Goal: Task Accomplishment & Management: Manage account settings

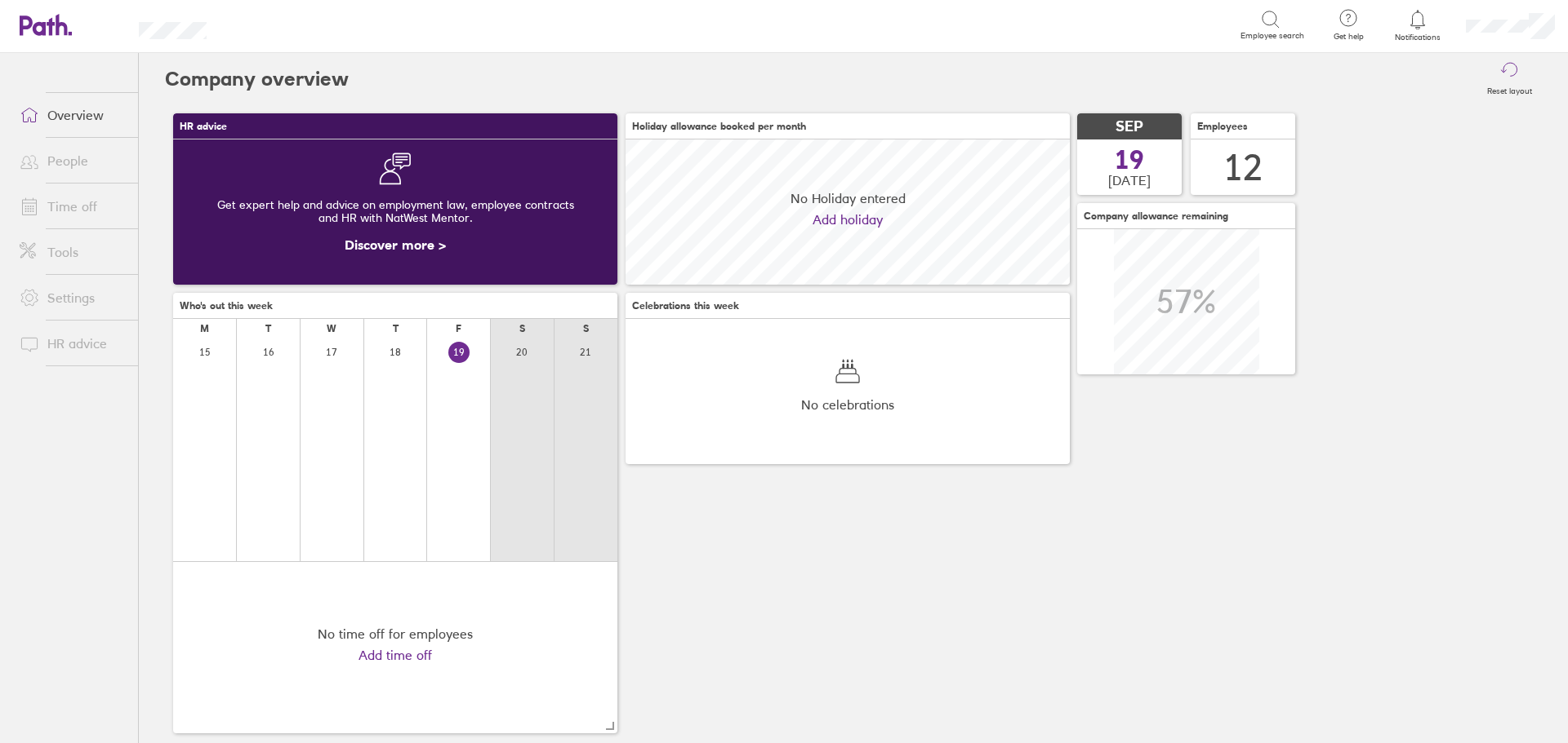
scroll to position [145, 444]
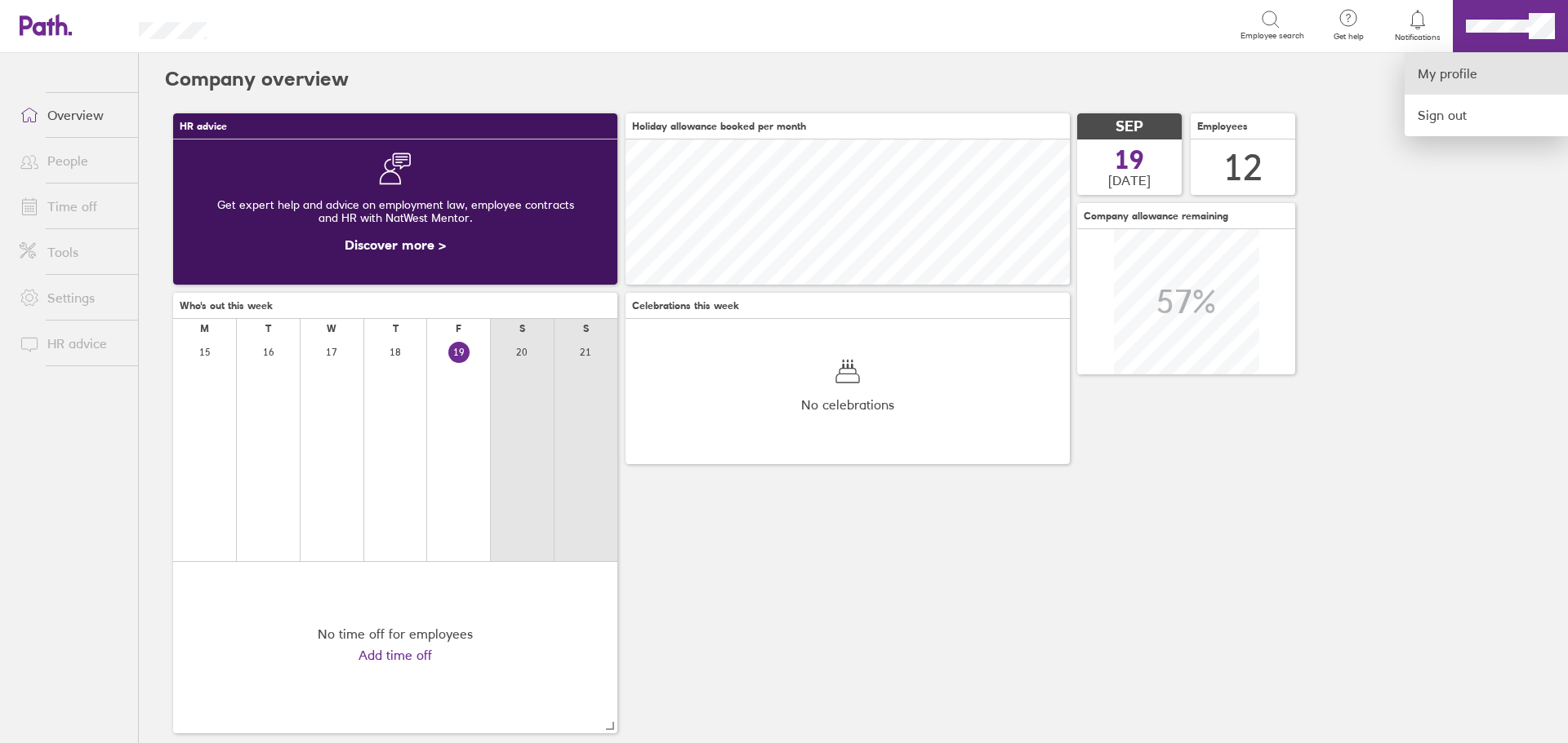
click at [1457, 93] on link "My profile" at bounding box center [1486, 74] width 163 height 42
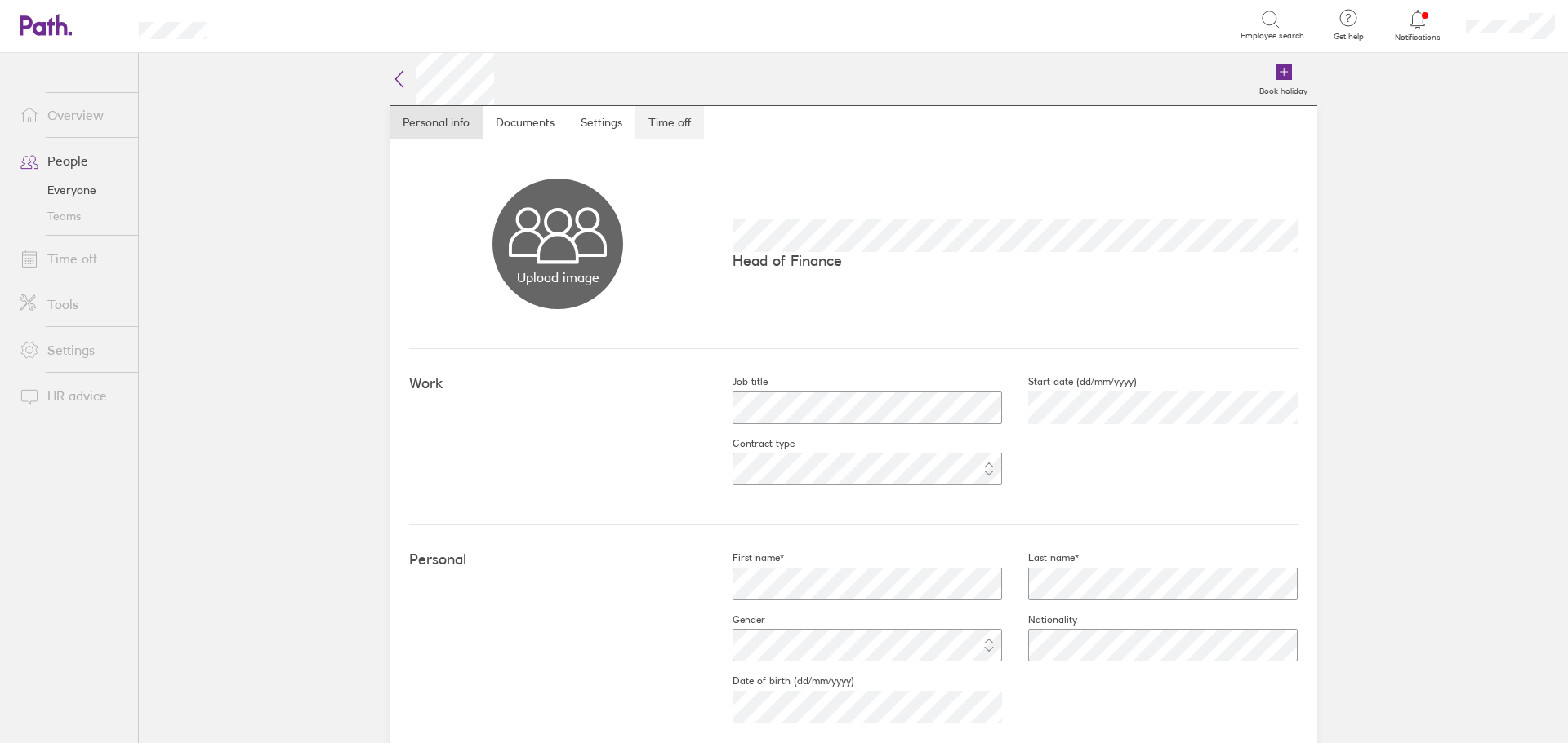
click at [676, 133] on link "Time off" at bounding box center [670, 122] width 69 height 32
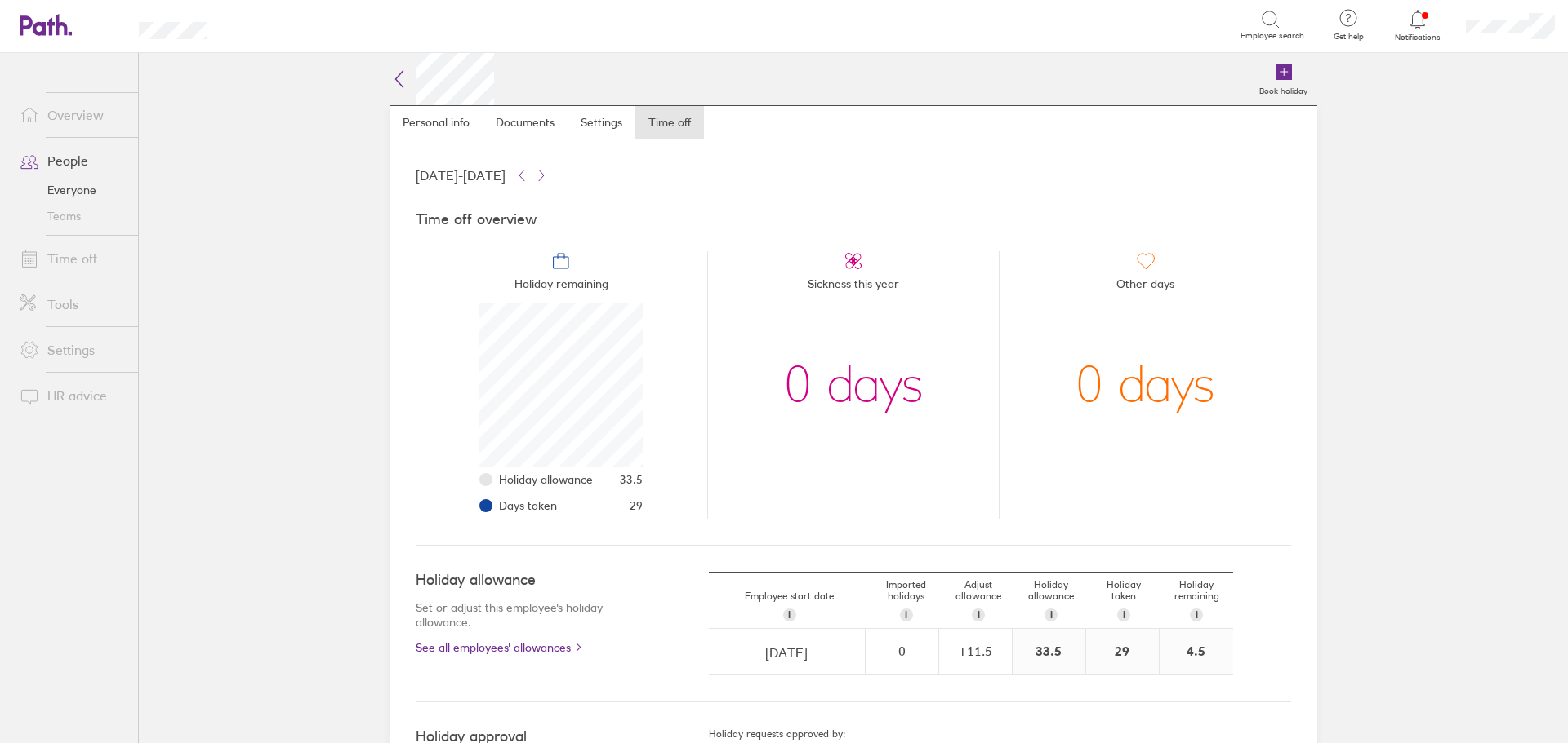
click at [1415, 21] on icon at bounding box center [1417, 19] width 20 height 20
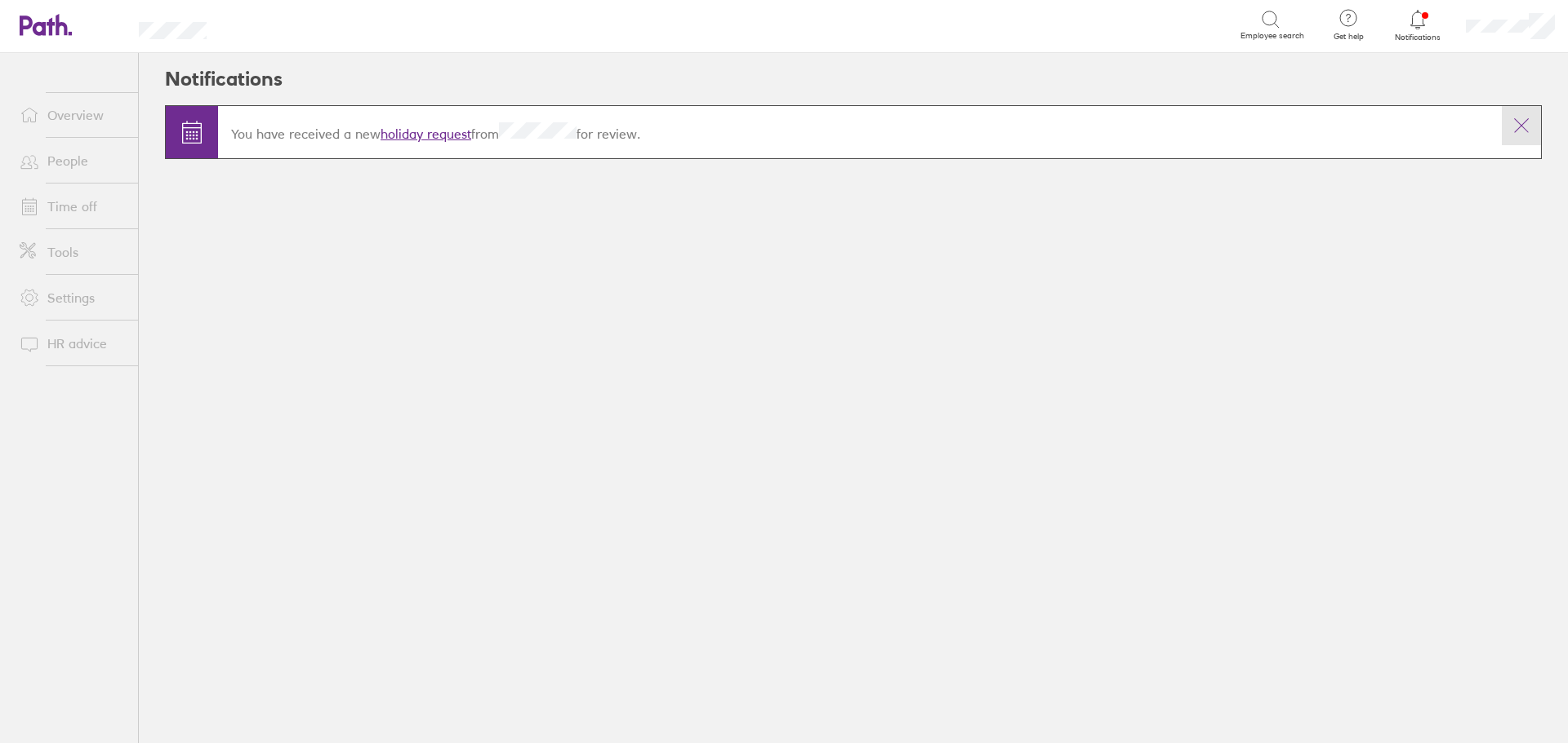
click at [1516, 119] on icon at bounding box center [1521, 125] width 20 height 20
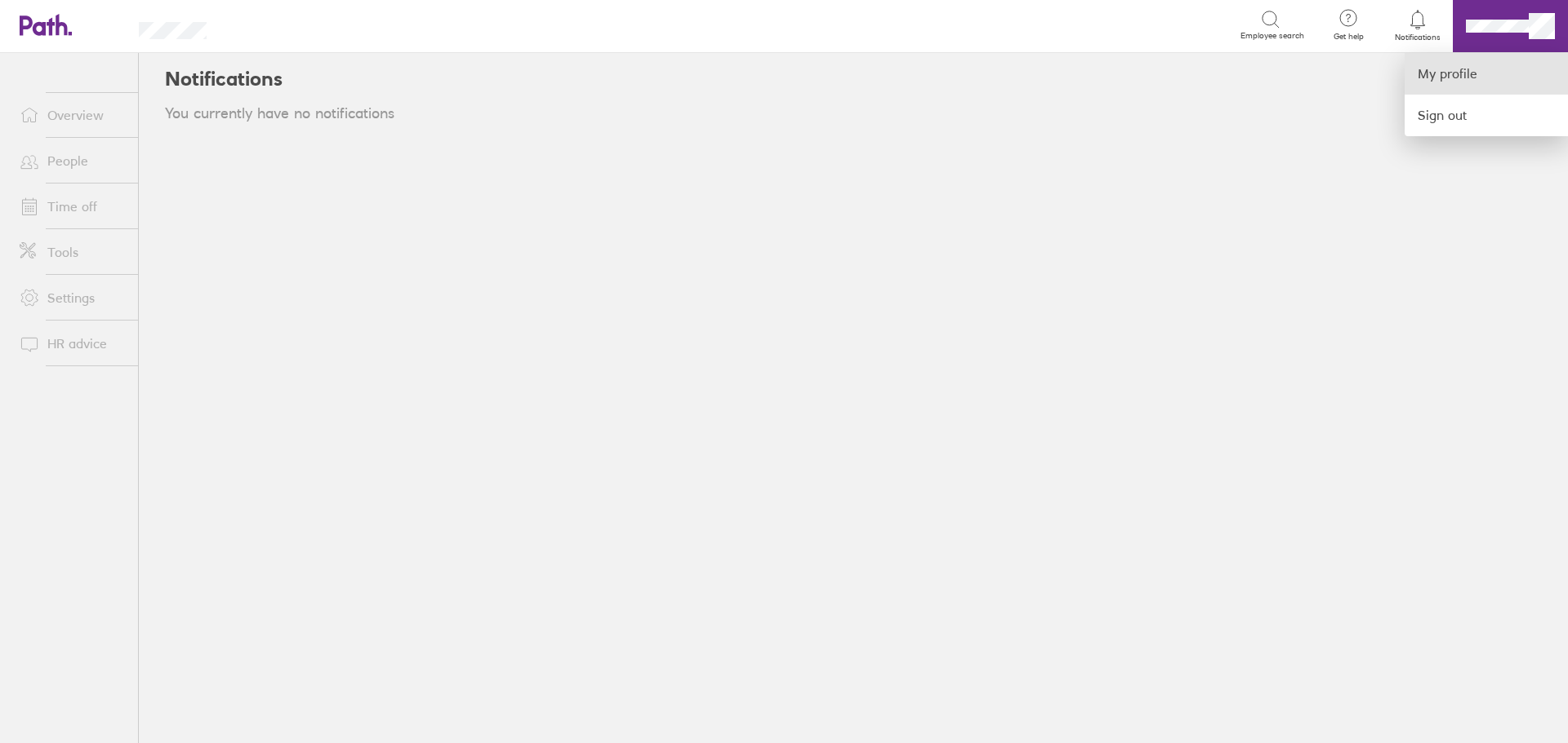
click at [1453, 75] on link "My profile" at bounding box center [1486, 74] width 163 height 42
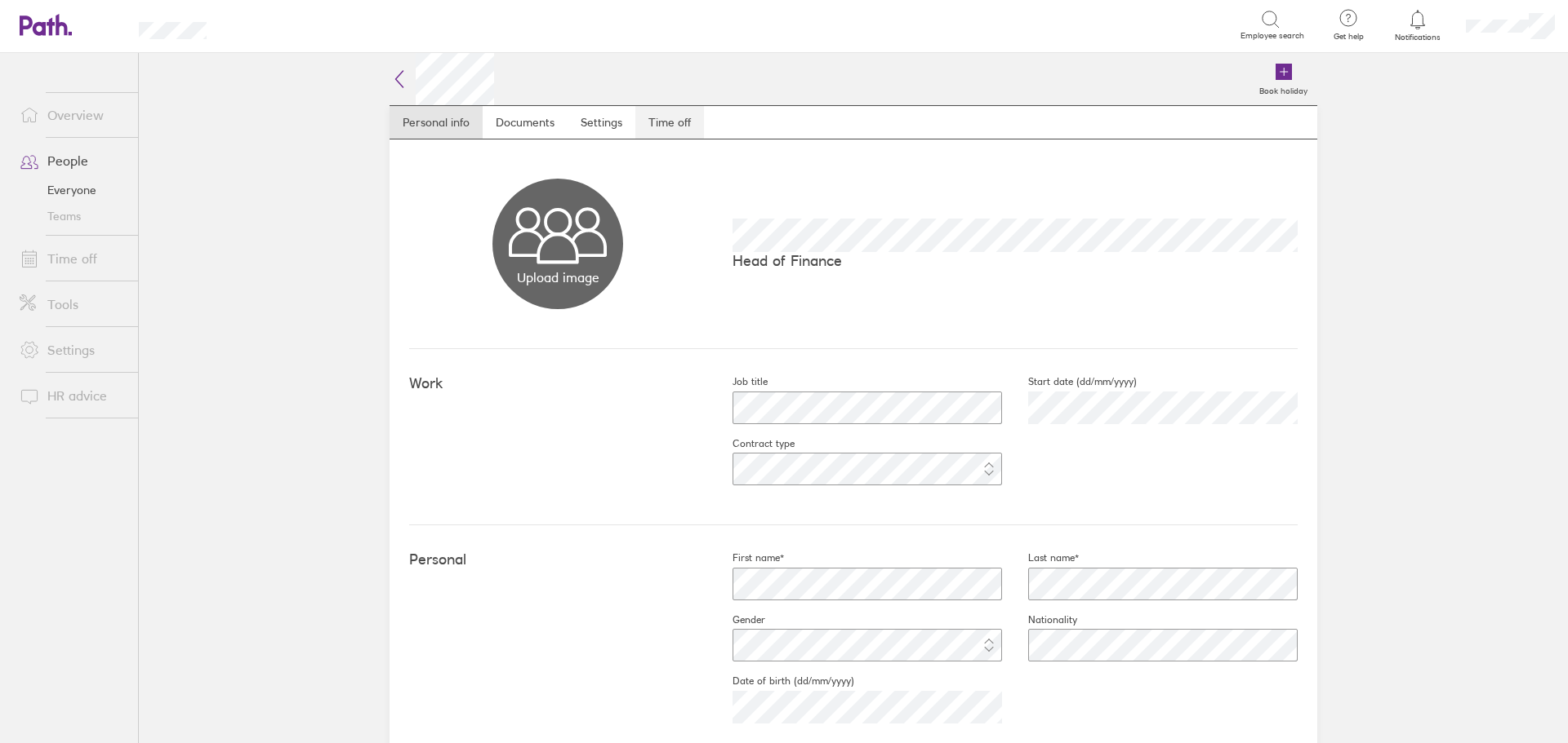
click at [659, 121] on link "Time off" at bounding box center [670, 122] width 69 height 32
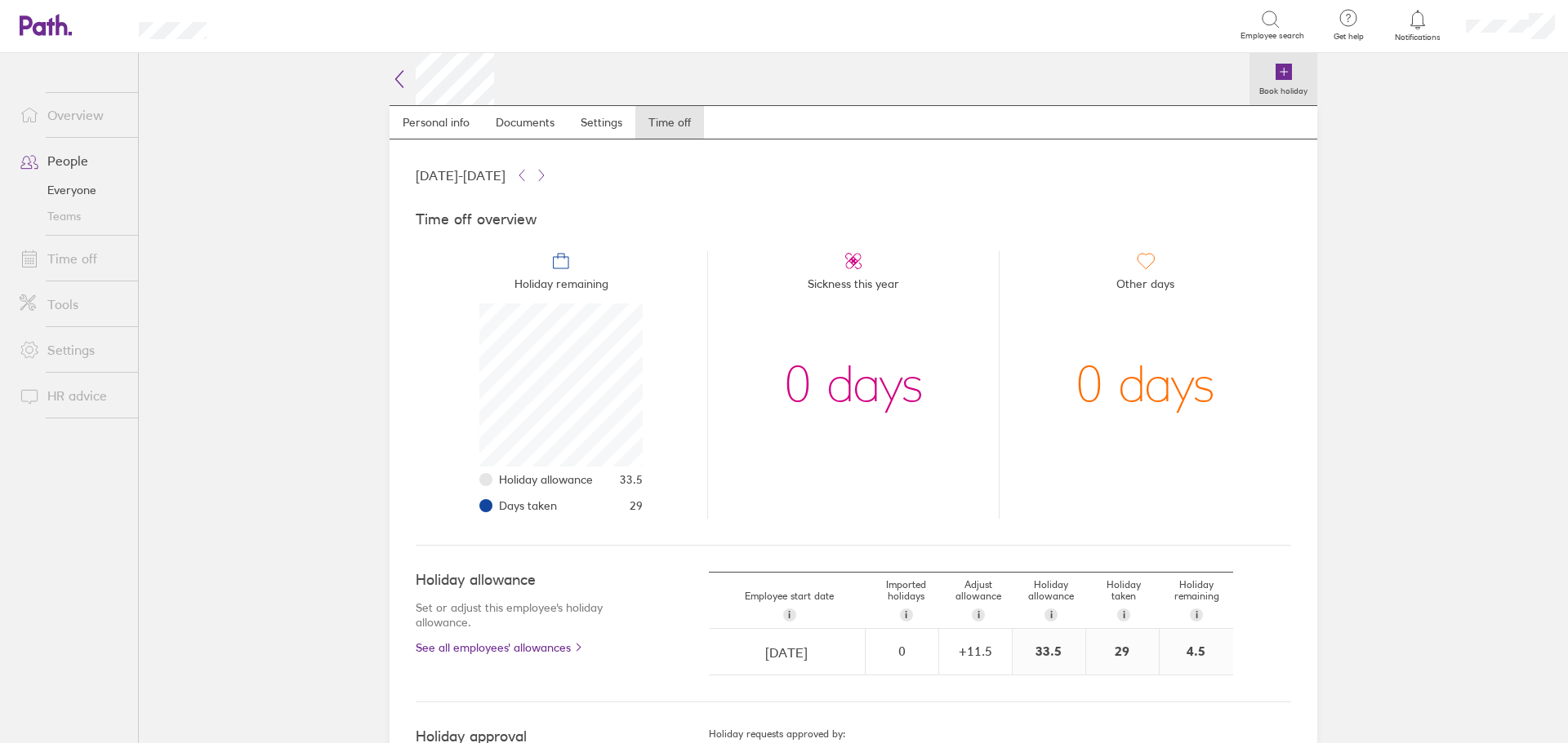
click at [1291, 65] on link "Book holiday" at bounding box center [1283, 79] width 68 height 52
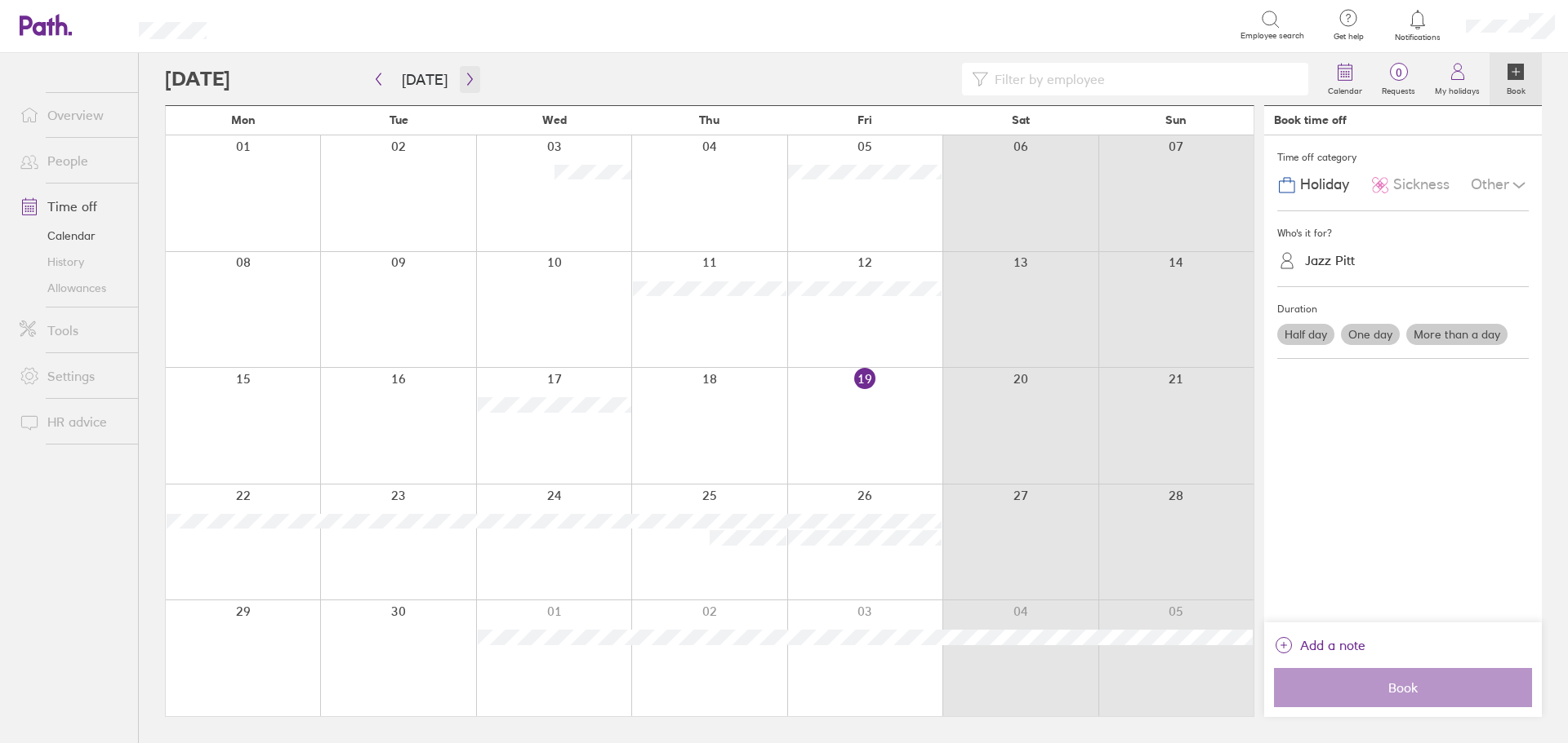
click at [460, 81] on button "button" at bounding box center [470, 79] width 20 height 27
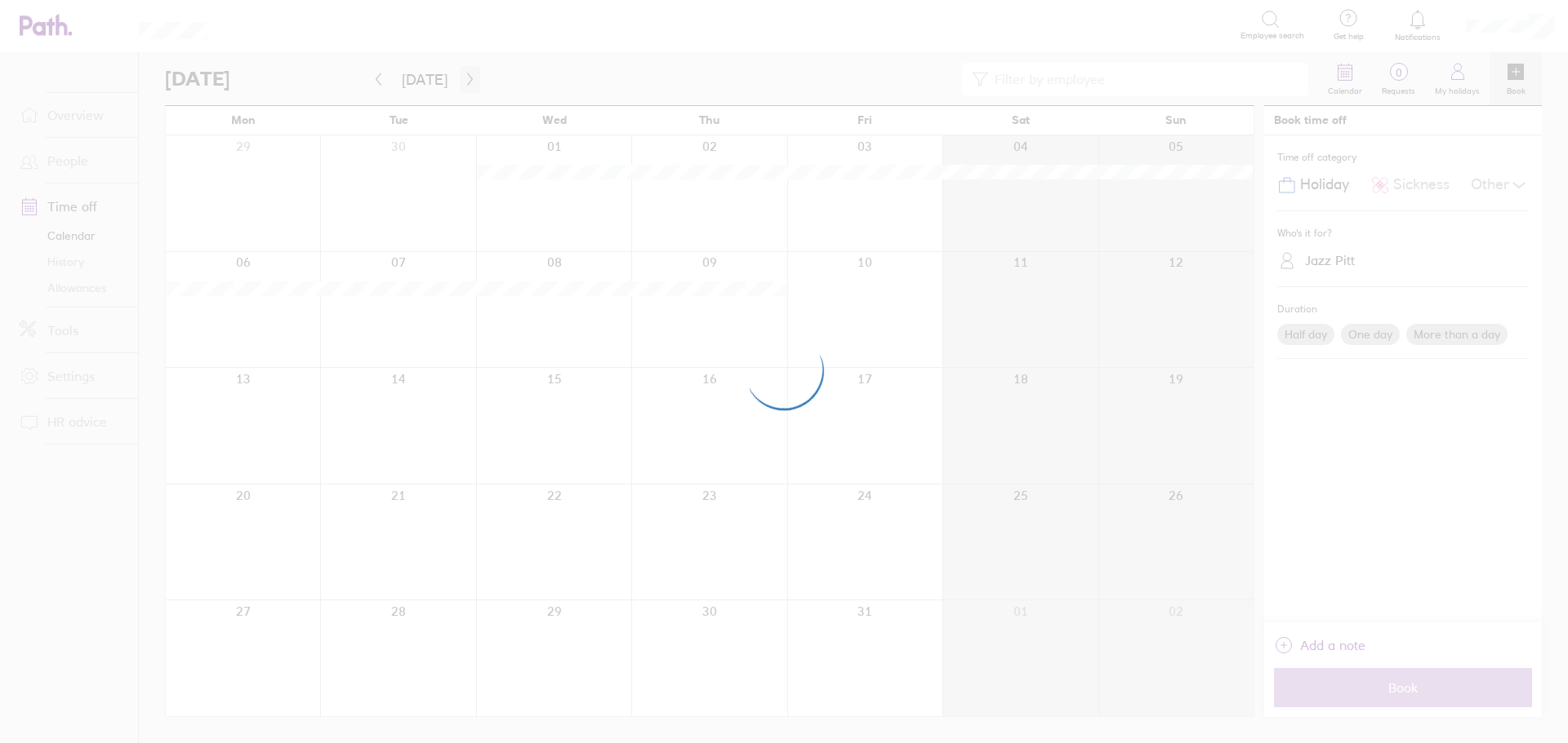
click at [457, 81] on div at bounding box center [784, 371] width 1568 height 743
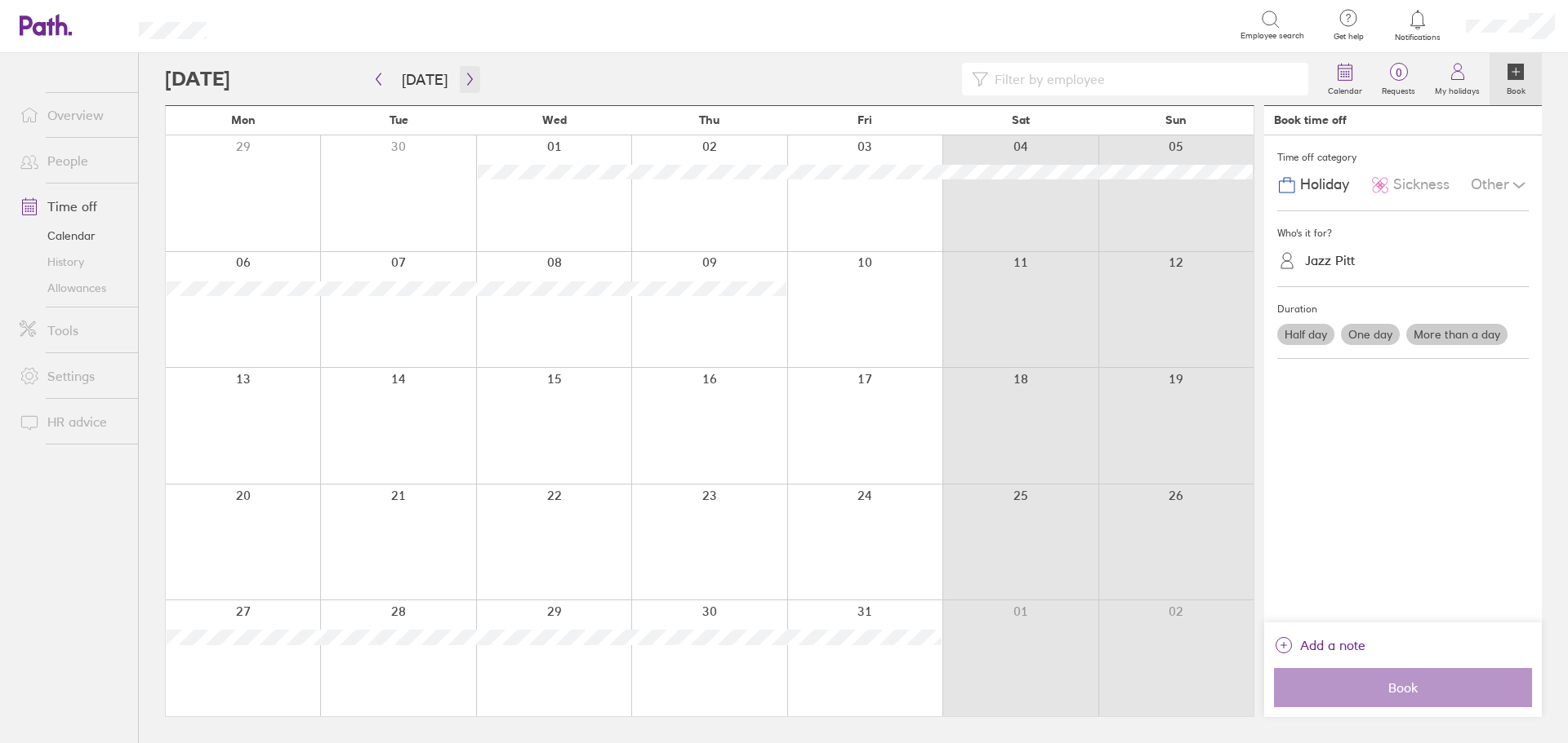
click at [464, 80] on icon "button" at bounding box center [470, 79] width 12 height 13
click at [377, 77] on icon "button" at bounding box center [378, 79] width 5 height 12
click at [1294, 338] on label "Half day" at bounding box center [1306, 335] width 57 height 21
click at [0, 0] on input "Half day" at bounding box center [0, 0] width 0 height 0
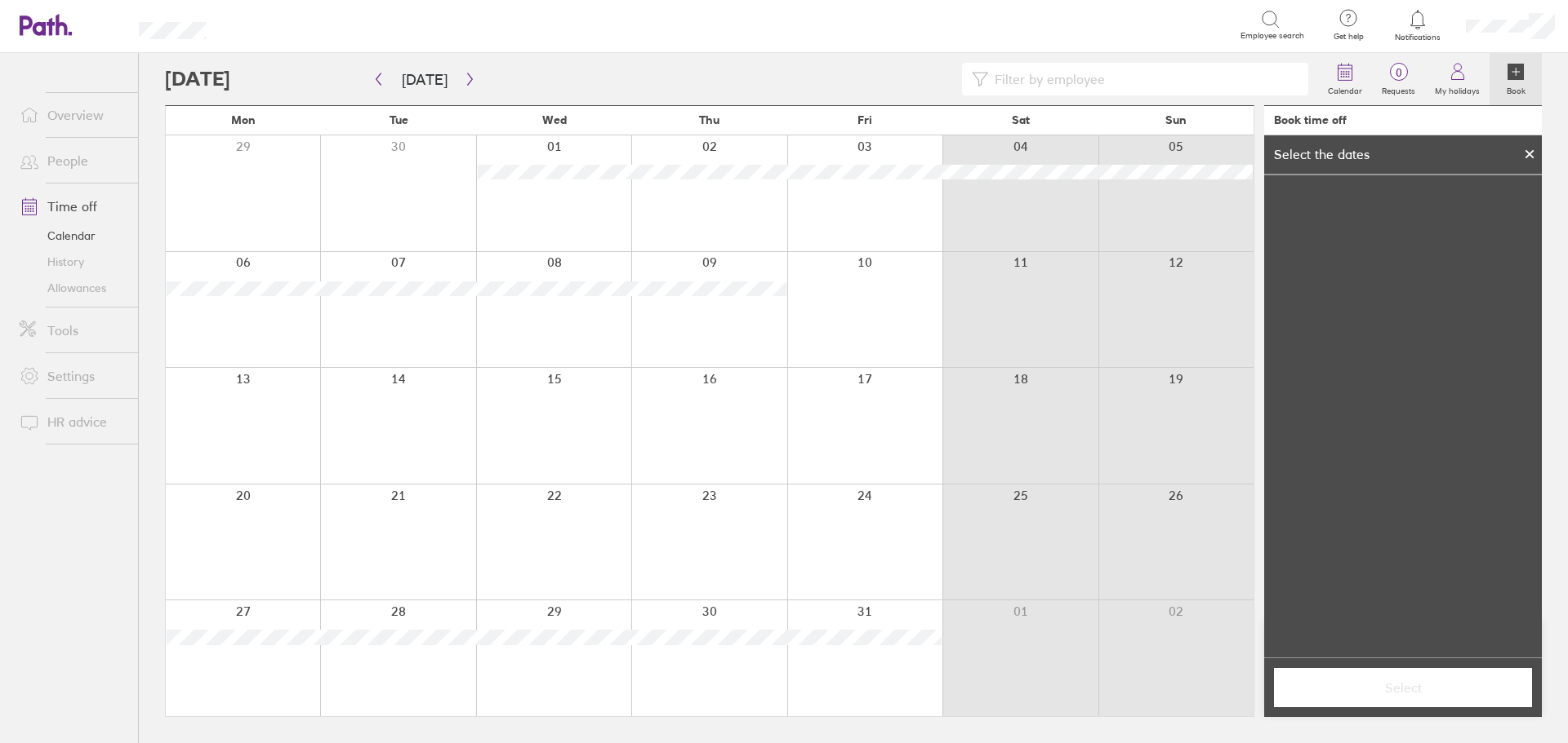
click at [1294, 338] on td "15" at bounding box center [1307, 323] width 31 height 31
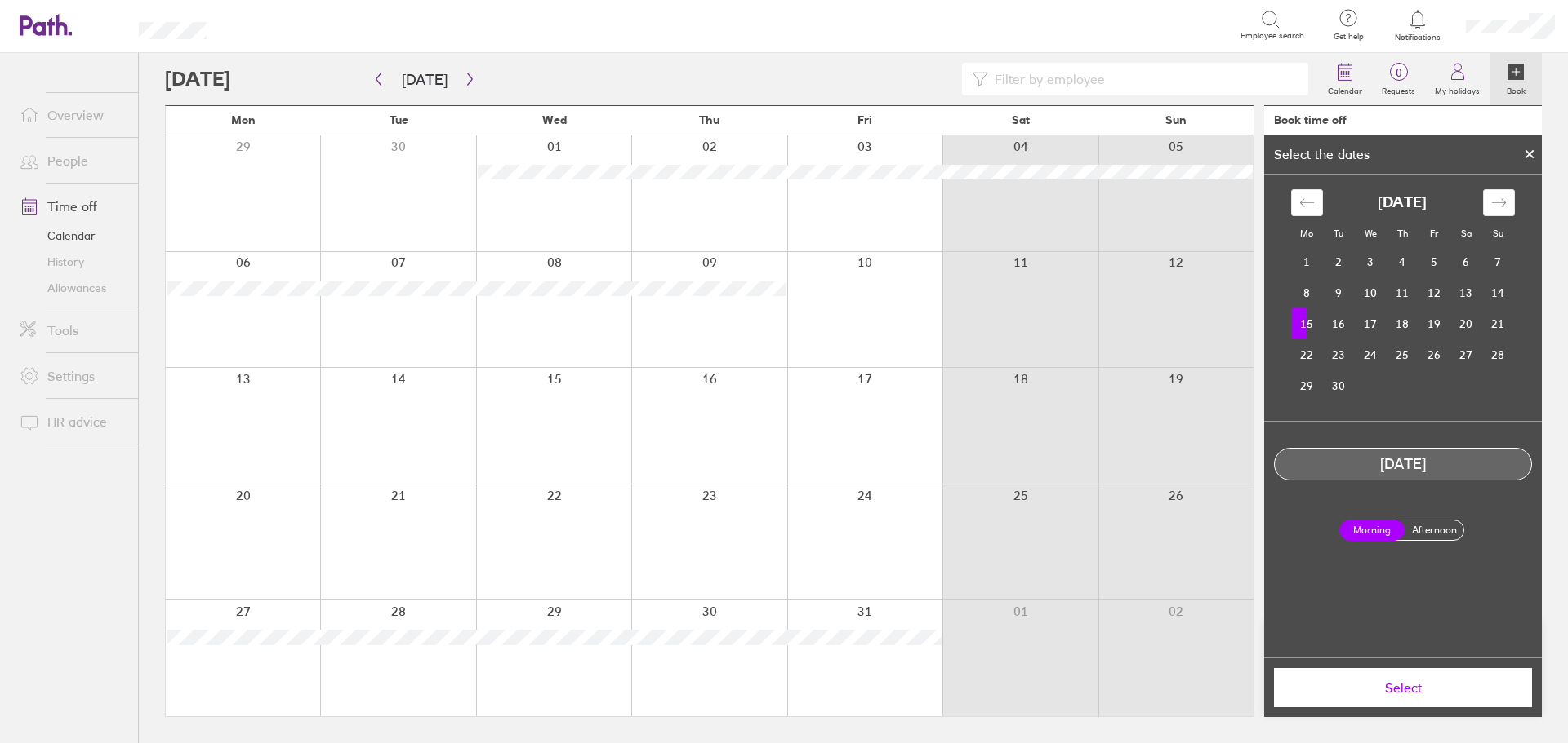
click at [1527, 155] on icon at bounding box center [1530, 155] width 11 height 10
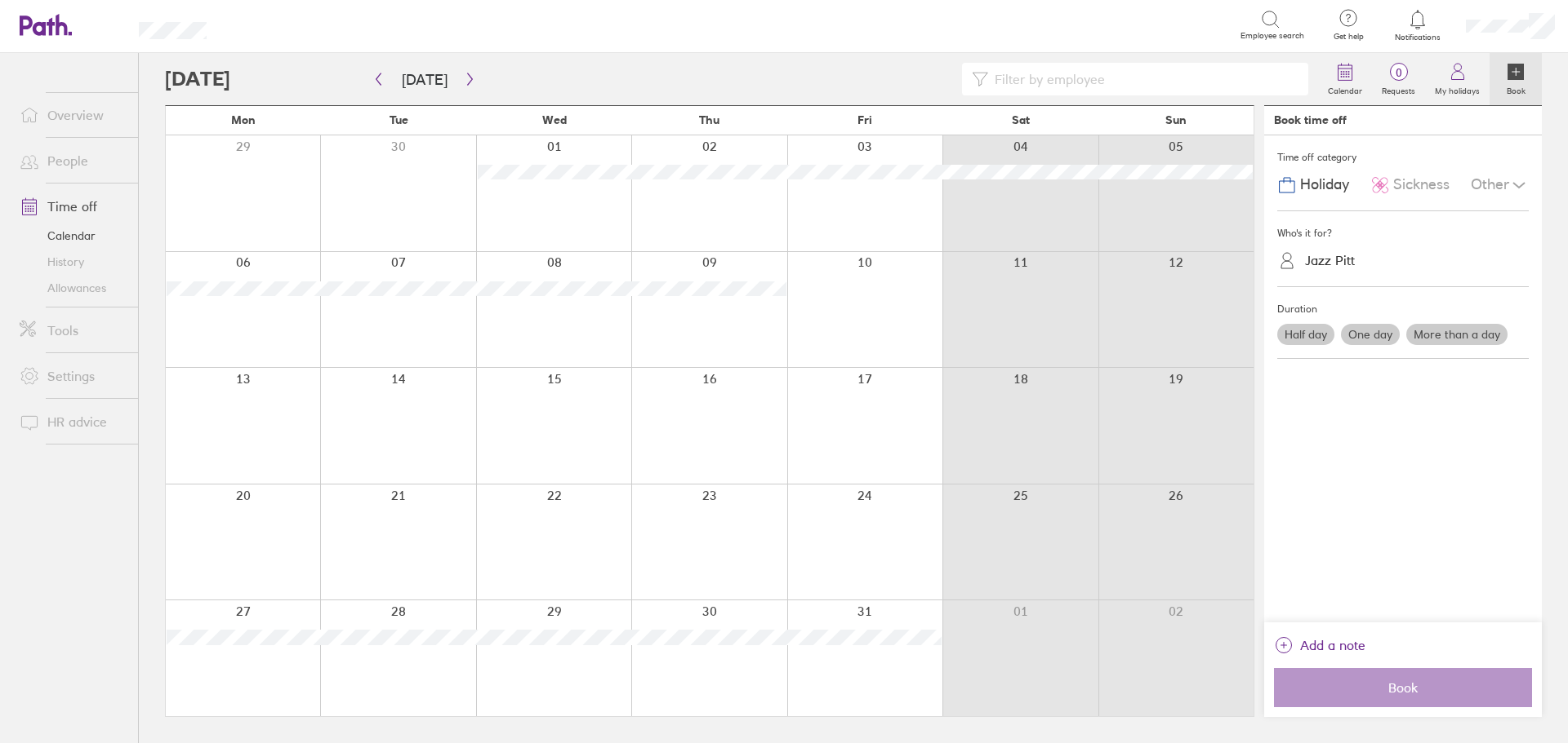
click at [1383, 337] on label "One day" at bounding box center [1370, 335] width 59 height 21
click at [0, 0] on input "One day" at bounding box center [0, 0] width 0 height 0
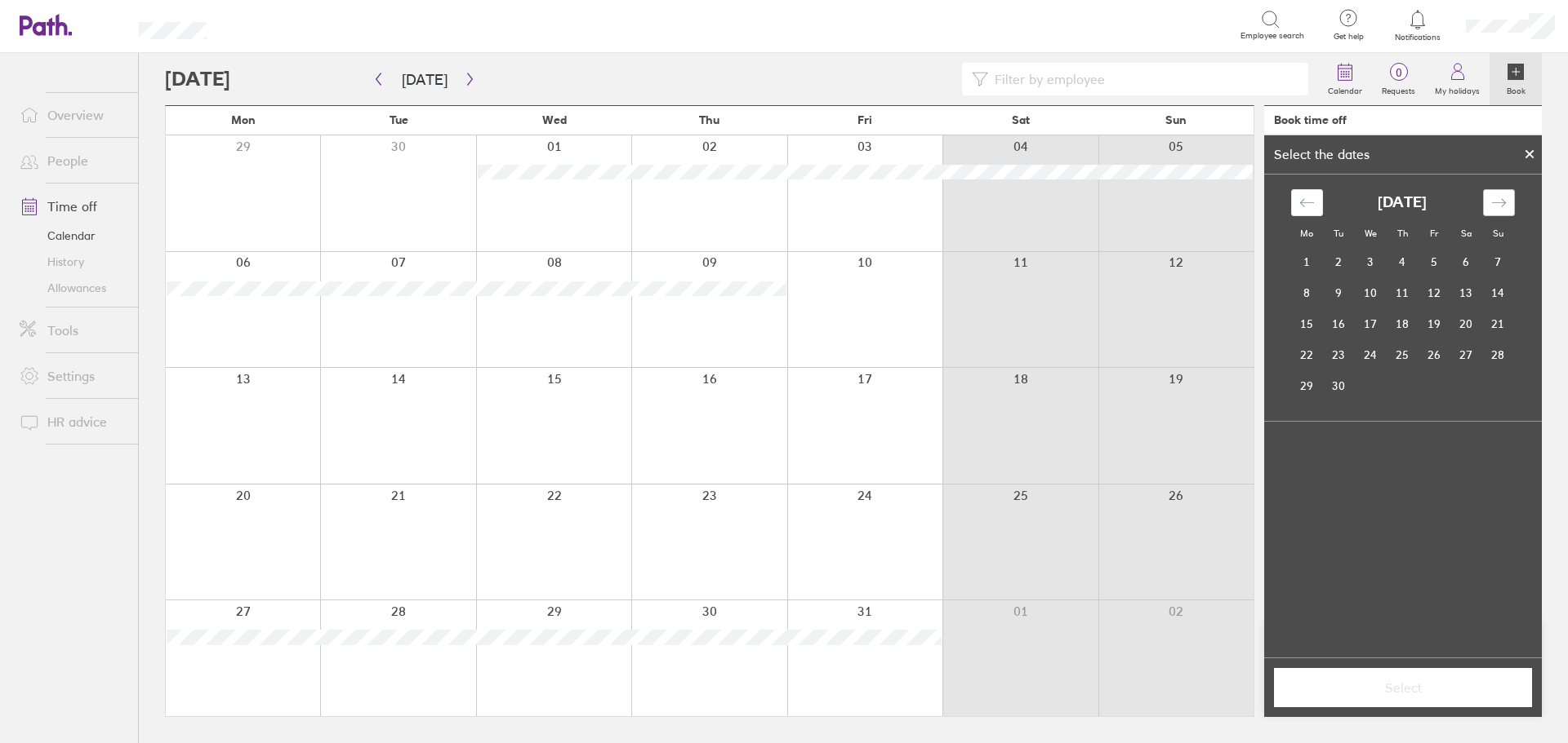
click at [1498, 203] on icon "Move forward to switch to the next month." at bounding box center [1497, 202] width 14 height 9
click at [1309, 293] on td "6" at bounding box center [1307, 293] width 31 height 31
click at [1418, 687] on span "Select" at bounding box center [1403, 688] width 235 height 14
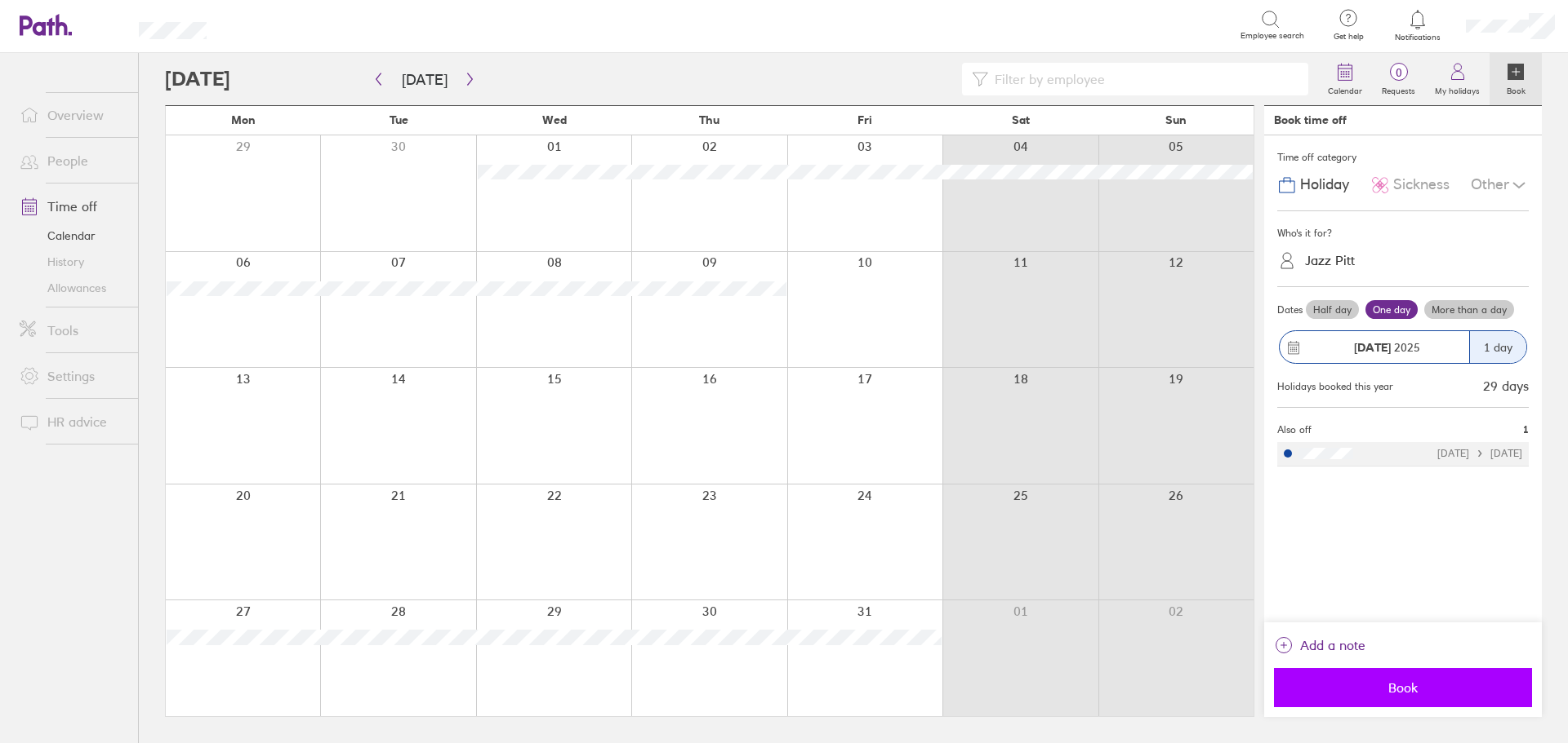
click at [1428, 688] on span "Book" at bounding box center [1403, 688] width 235 height 14
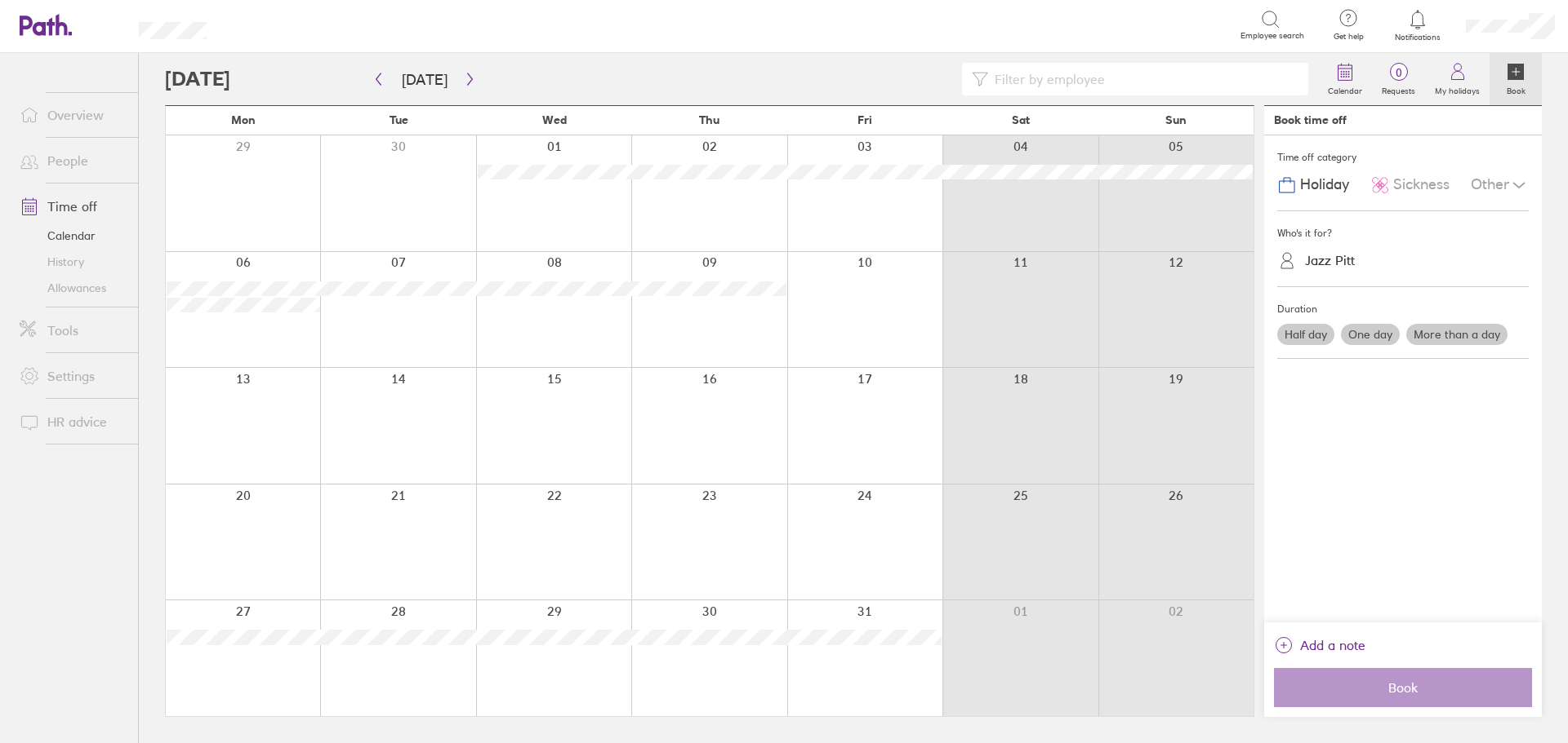
click at [1306, 336] on label "Half day" at bounding box center [1306, 335] width 57 height 21
click at [0, 0] on input "Half day" at bounding box center [0, 0] width 0 height 0
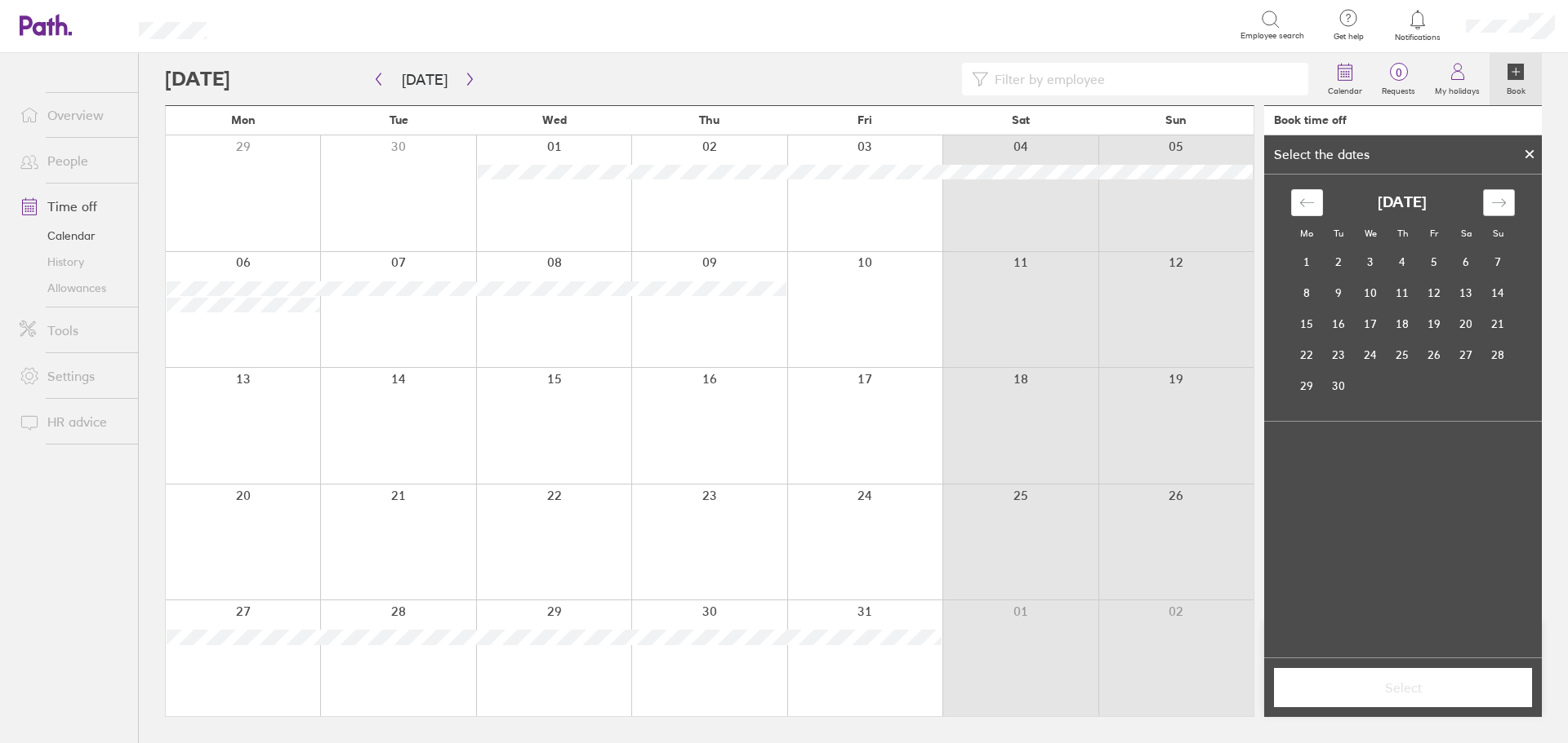
click at [1493, 200] on icon "Move forward to switch to the next month." at bounding box center [1498, 202] width 15 height 15
click at [1437, 258] on td "3" at bounding box center [1433, 262] width 31 height 31
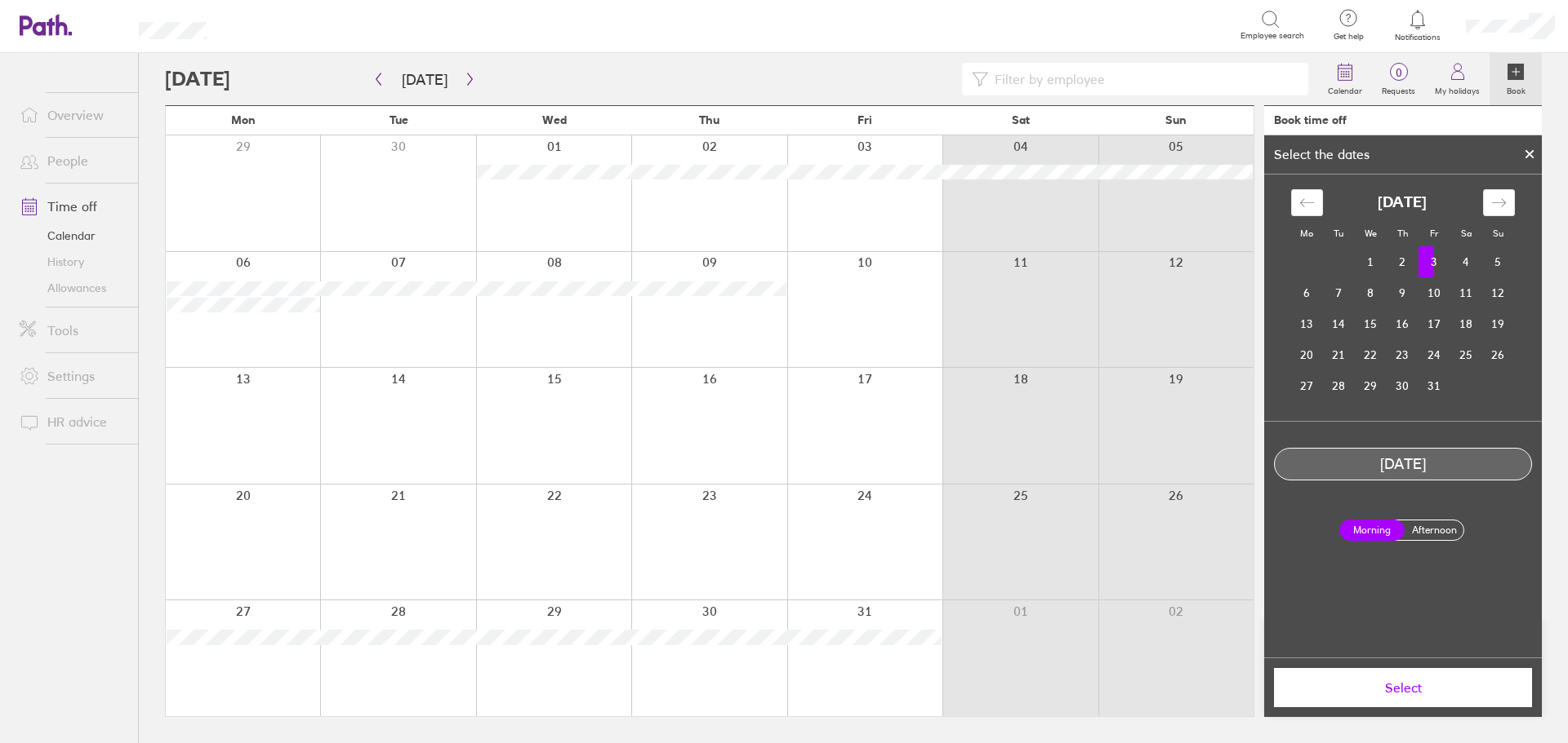
click at [1437, 525] on label "Afternoon" at bounding box center [1433, 530] width 65 height 20
click at [0, 0] on input "Afternoon" at bounding box center [0, 0] width 0 height 0
click at [1411, 685] on span "Select" at bounding box center [1403, 688] width 235 height 14
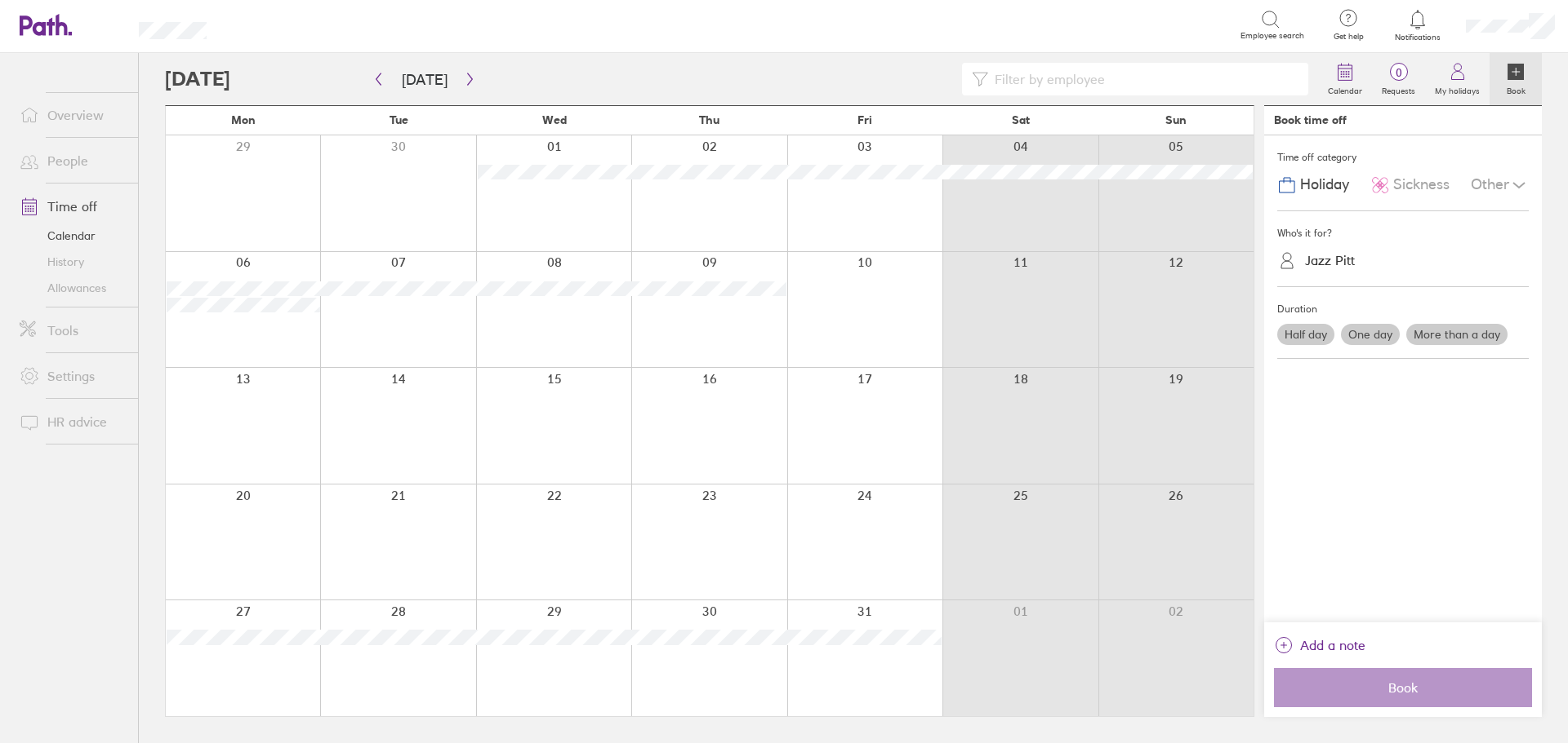
click at [1312, 339] on label "Half day" at bounding box center [1306, 335] width 57 height 21
click at [0, 0] on input "Half day" at bounding box center [0, 0] width 0 height 0
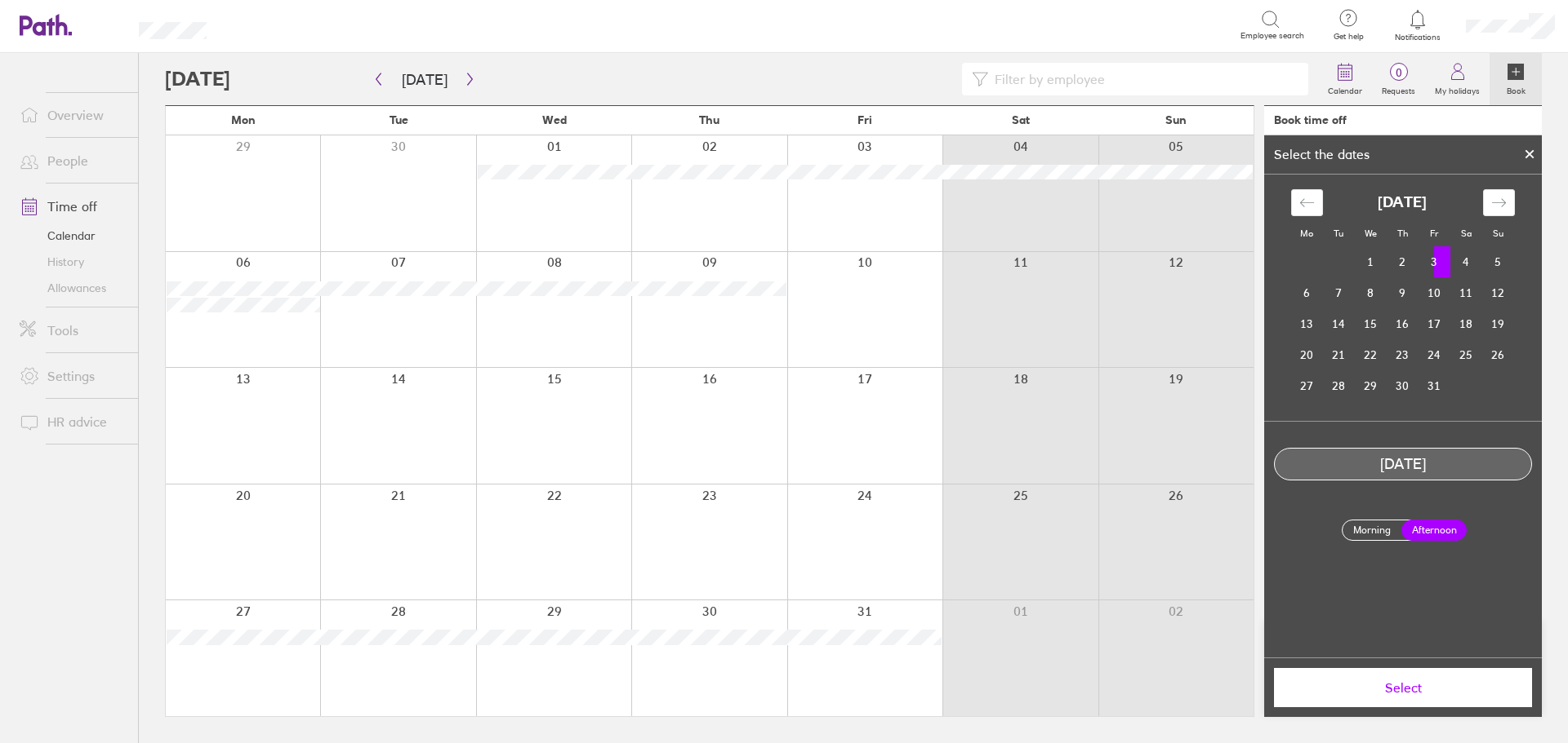
click at [1434, 258] on td "3" at bounding box center [1433, 261] width 31 height 31
click at [1409, 692] on span "Select" at bounding box center [1403, 688] width 235 height 14
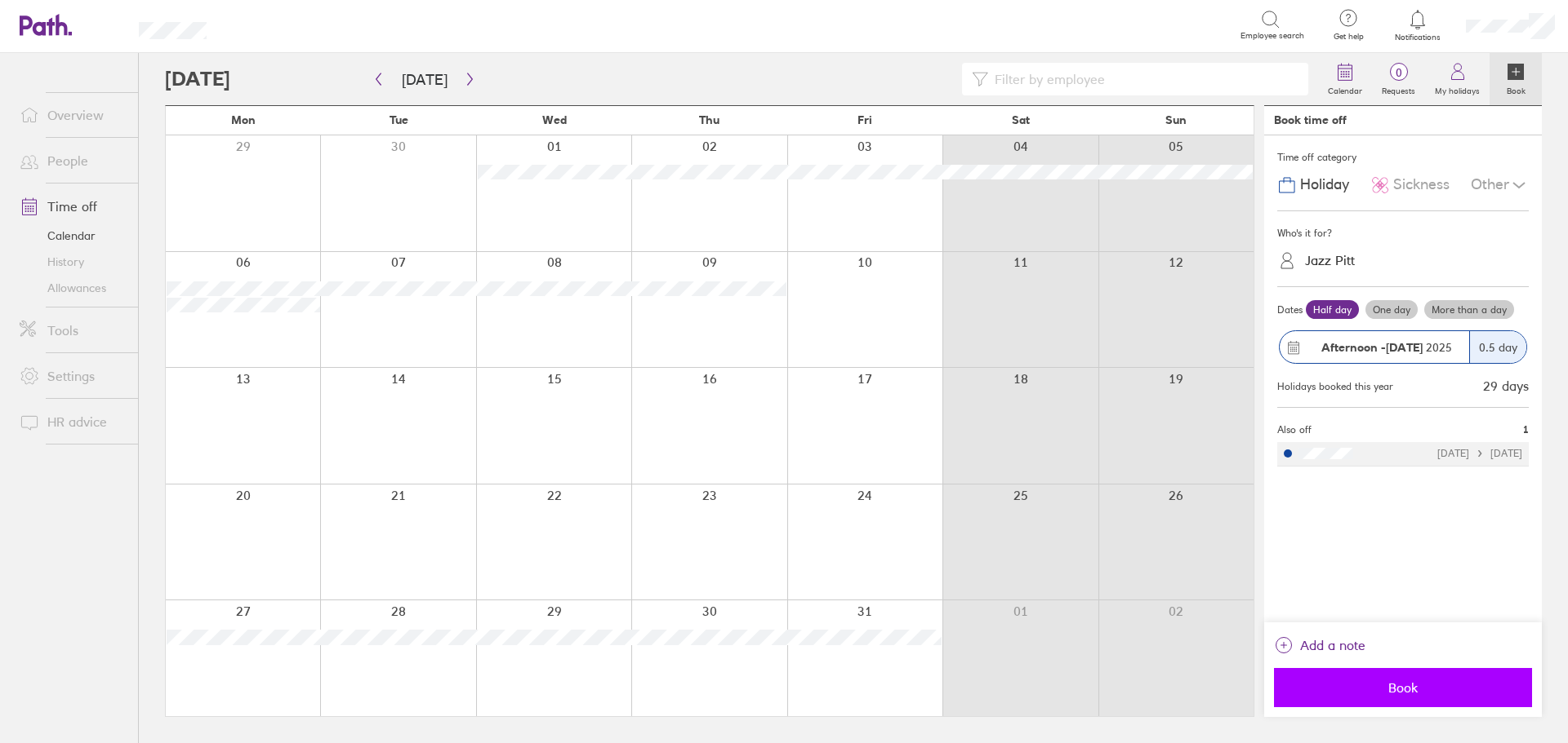
click at [1411, 692] on span "Book" at bounding box center [1403, 688] width 235 height 14
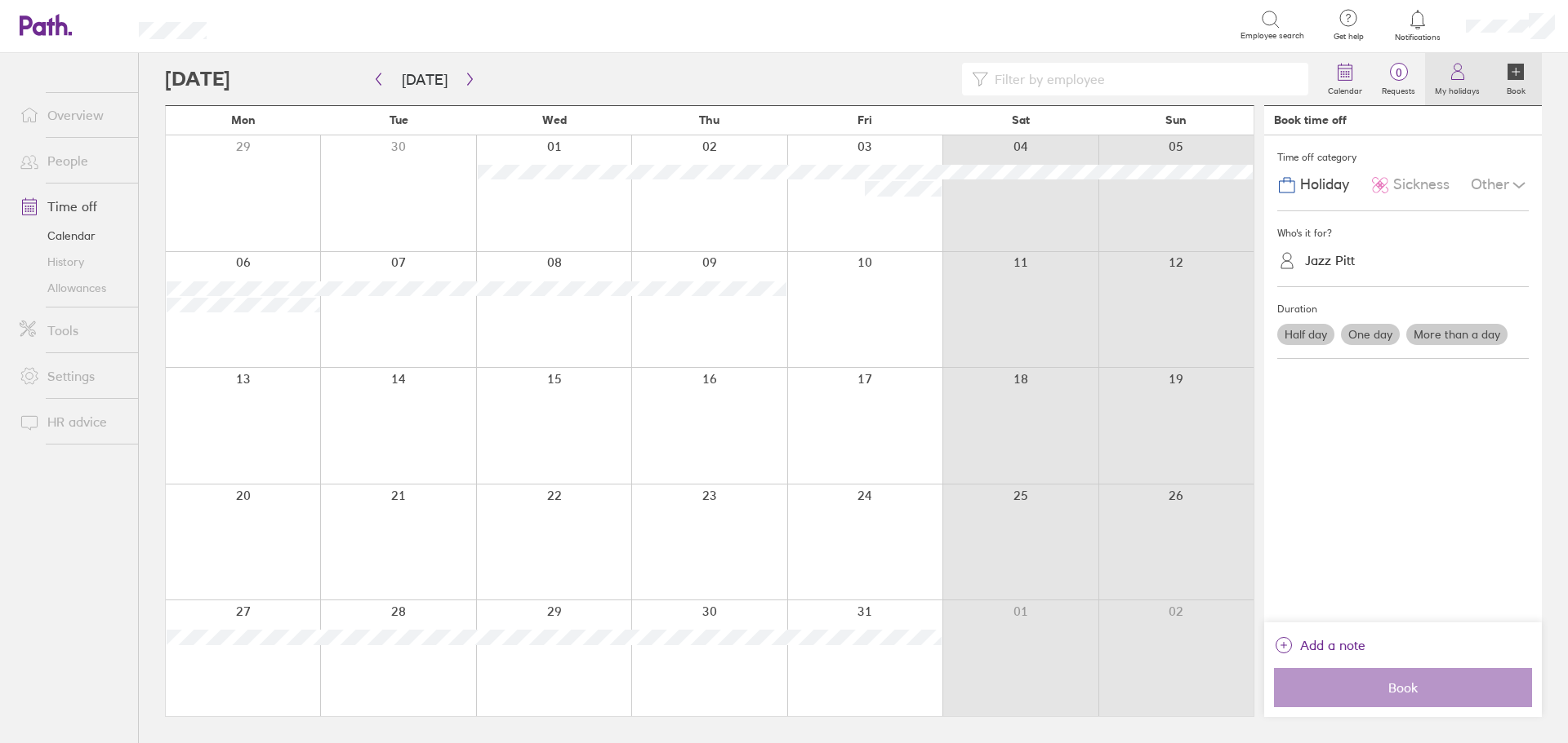
click at [1456, 75] on icon at bounding box center [1457, 72] width 20 height 20
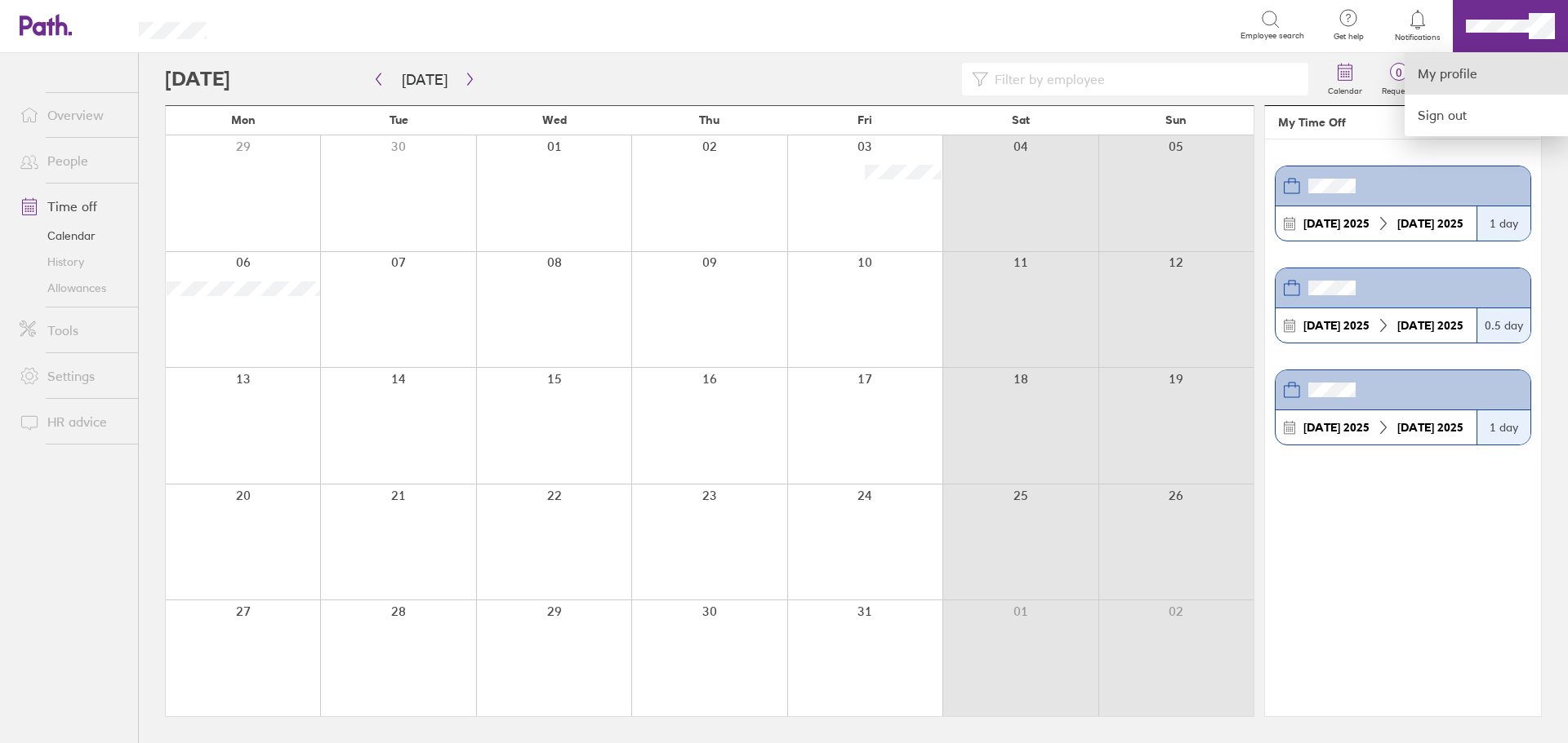
click at [1449, 79] on link "My profile" at bounding box center [1486, 74] width 163 height 42
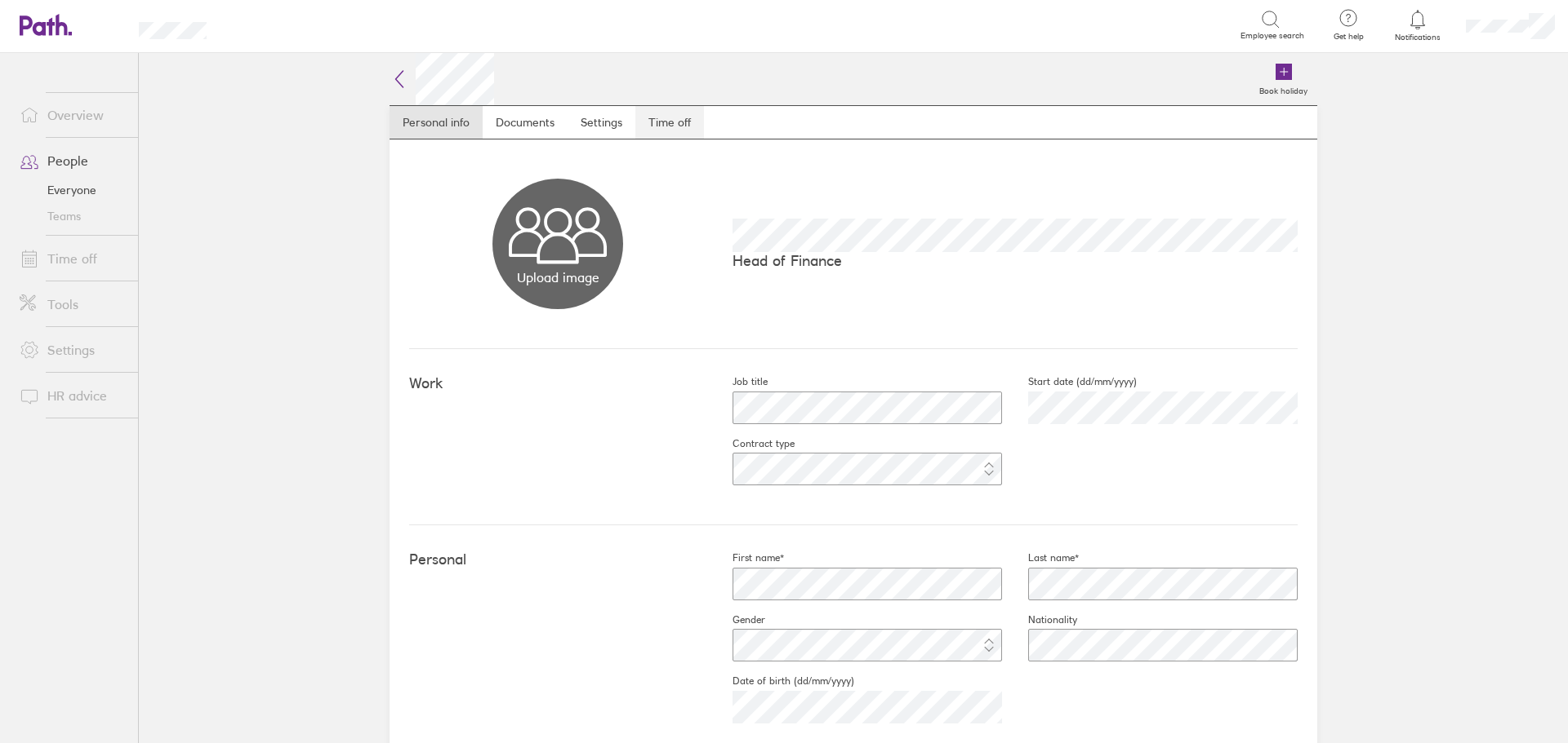
click at [667, 121] on link "Time off" at bounding box center [670, 122] width 69 height 32
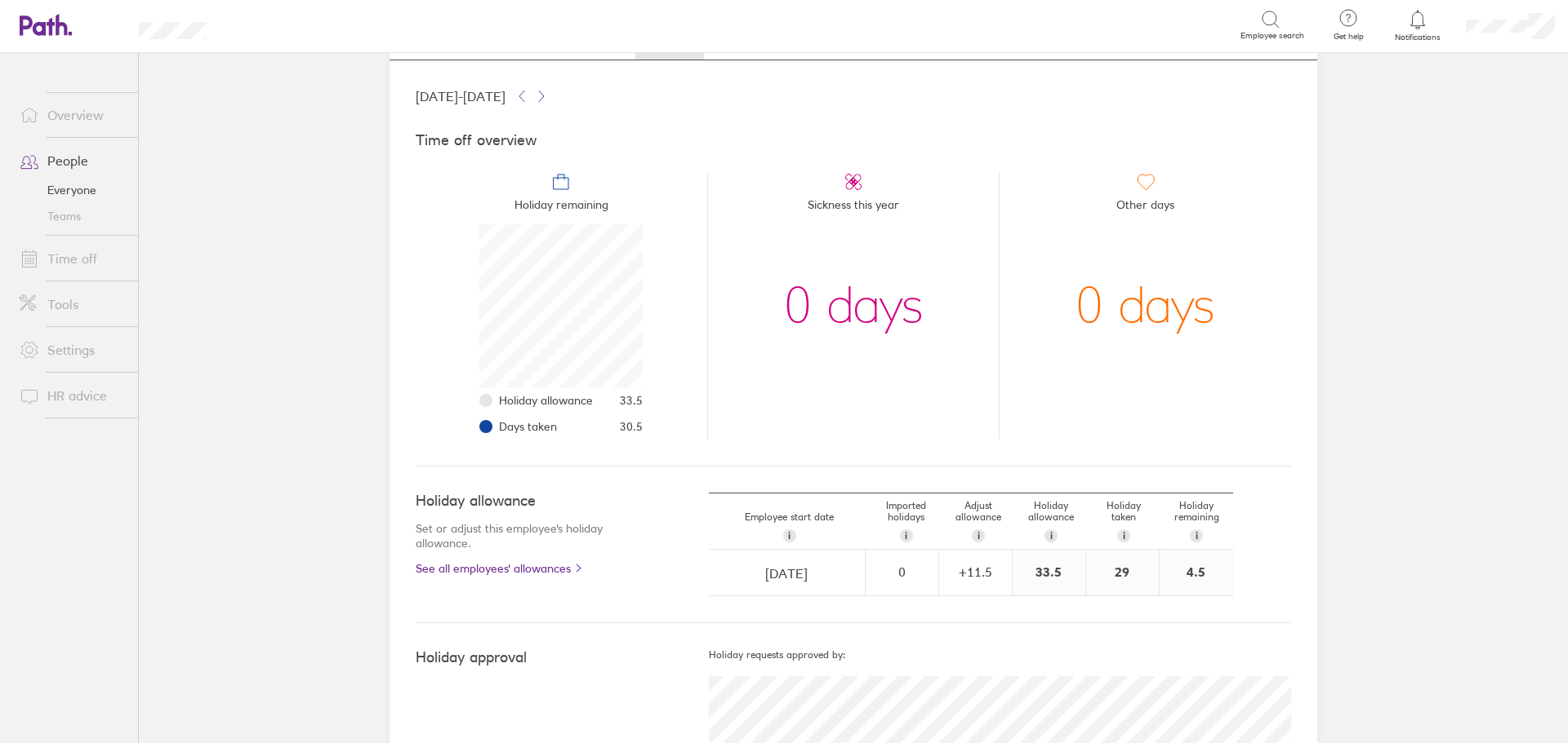
scroll to position [156, 0]
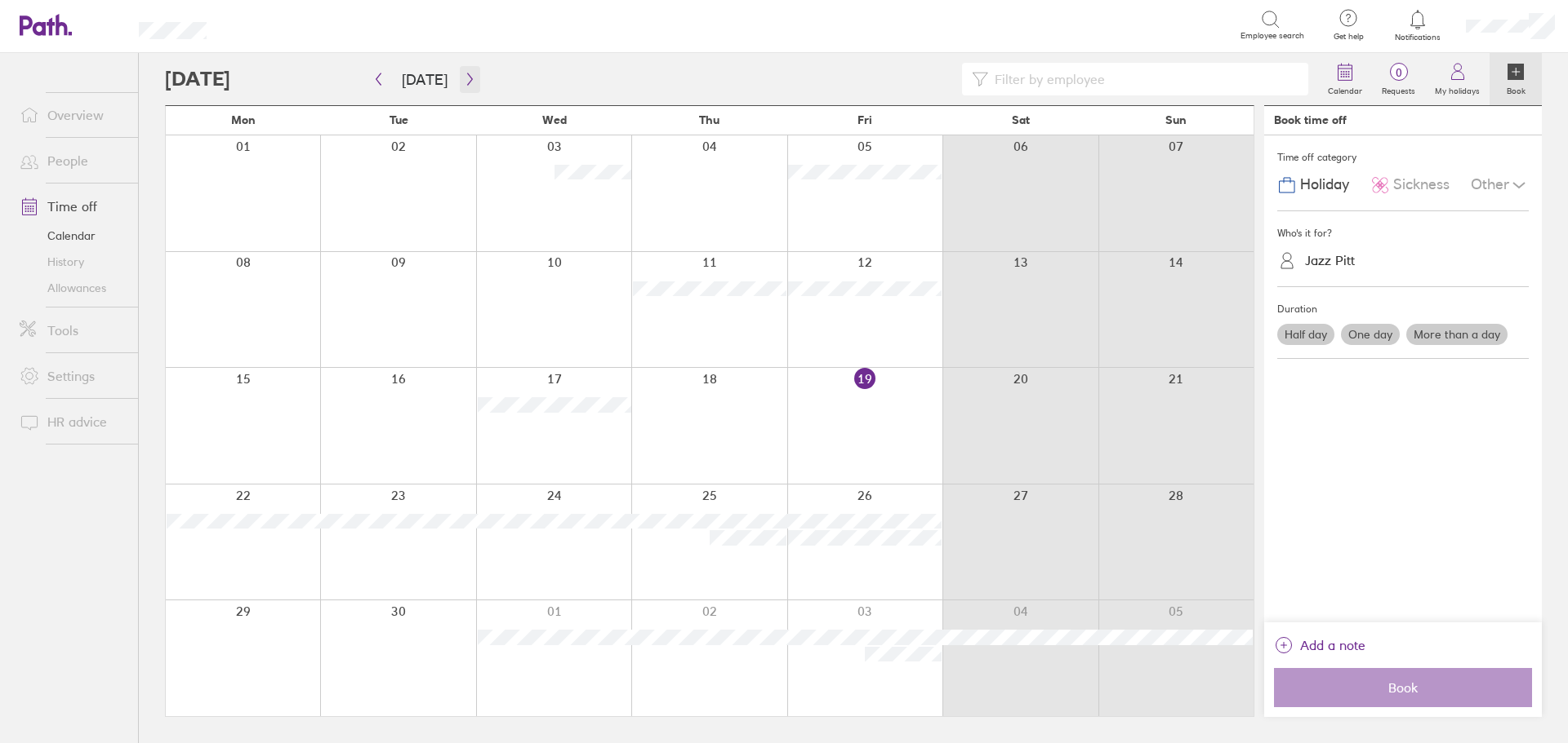
click at [467, 80] on icon "button" at bounding box center [470, 79] width 12 height 13
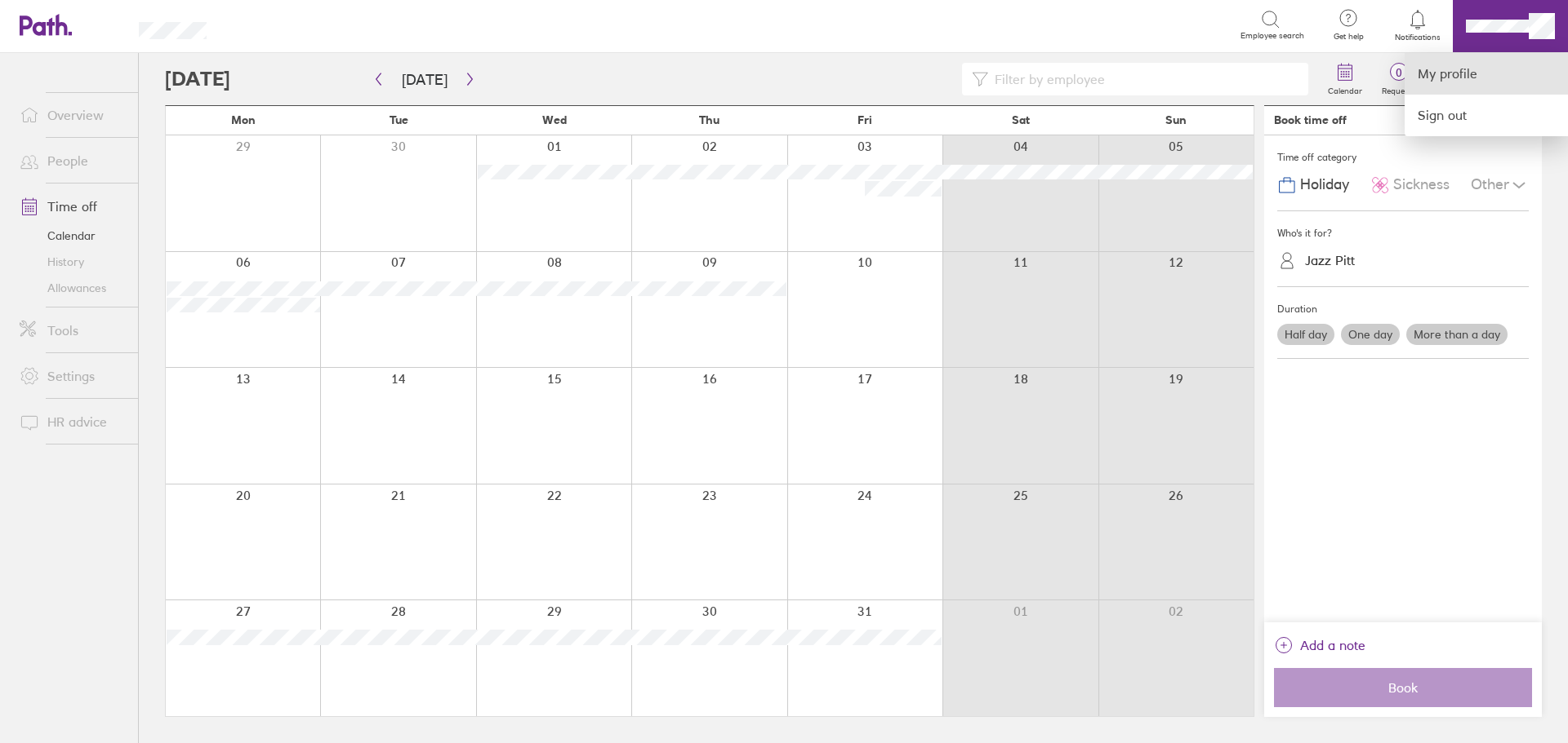
click at [1437, 72] on link "My profile" at bounding box center [1486, 74] width 163 height 42
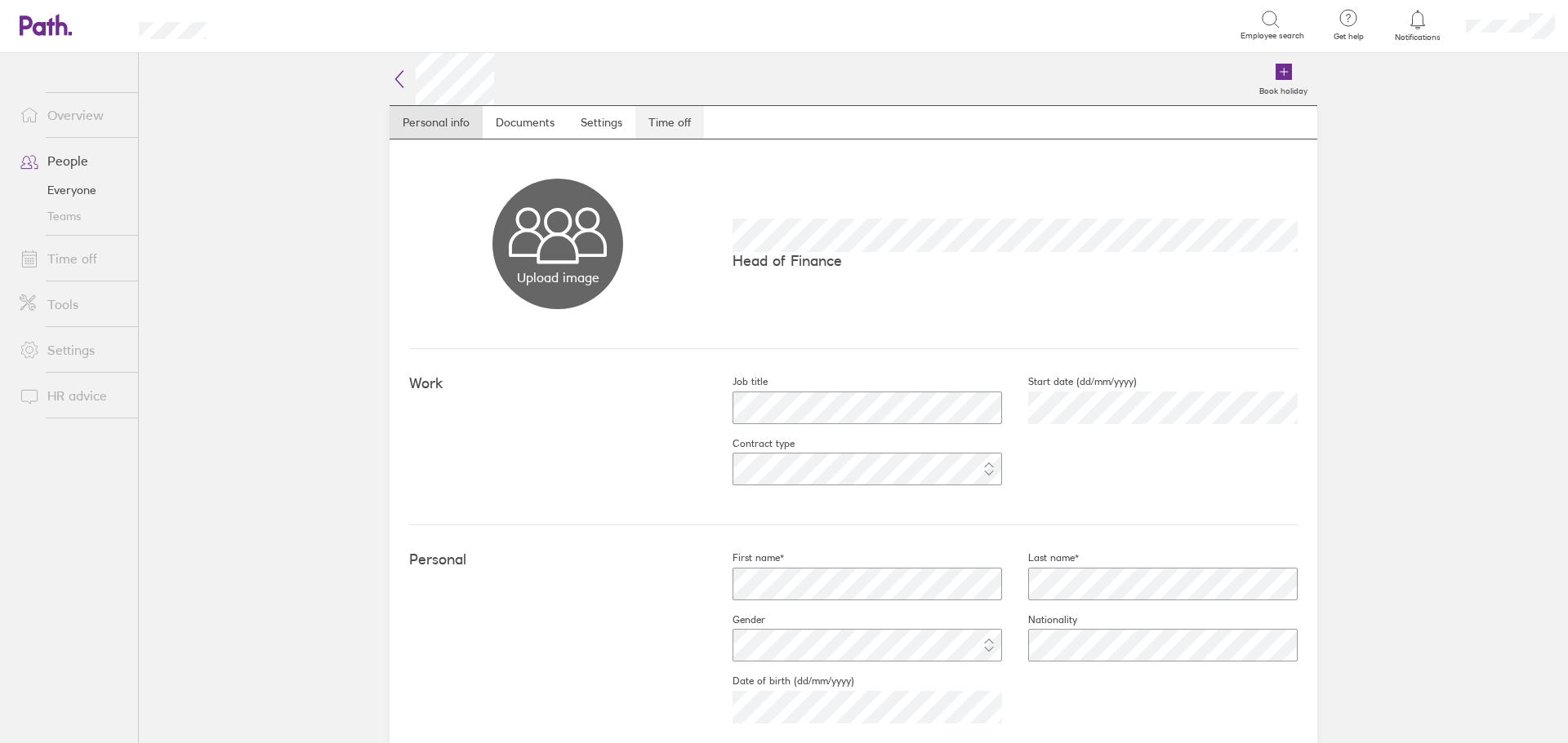
click at [670, 124] on link "Time off" at bounding box center [670, 122] width 69 height 32
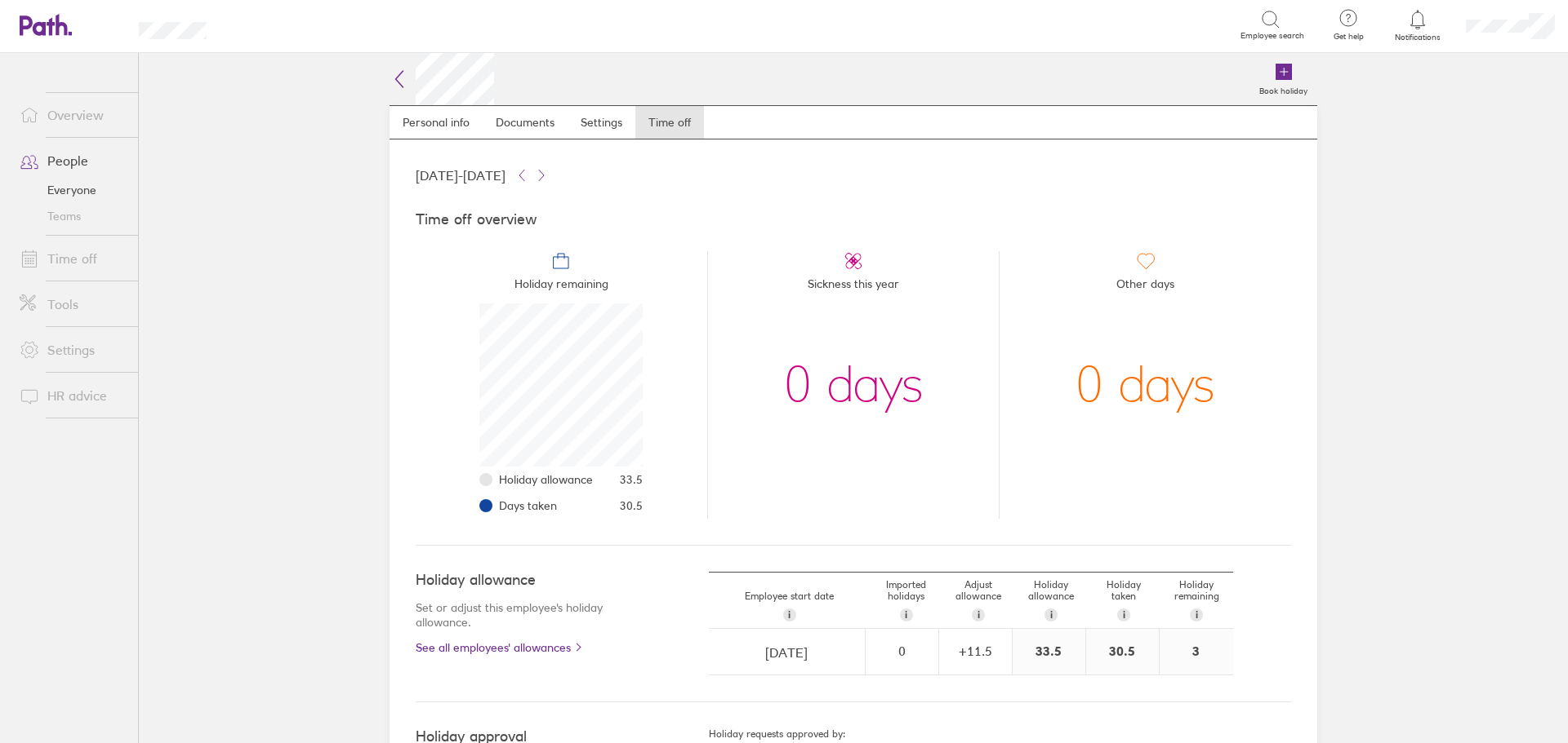
scroll to position [156, 0]
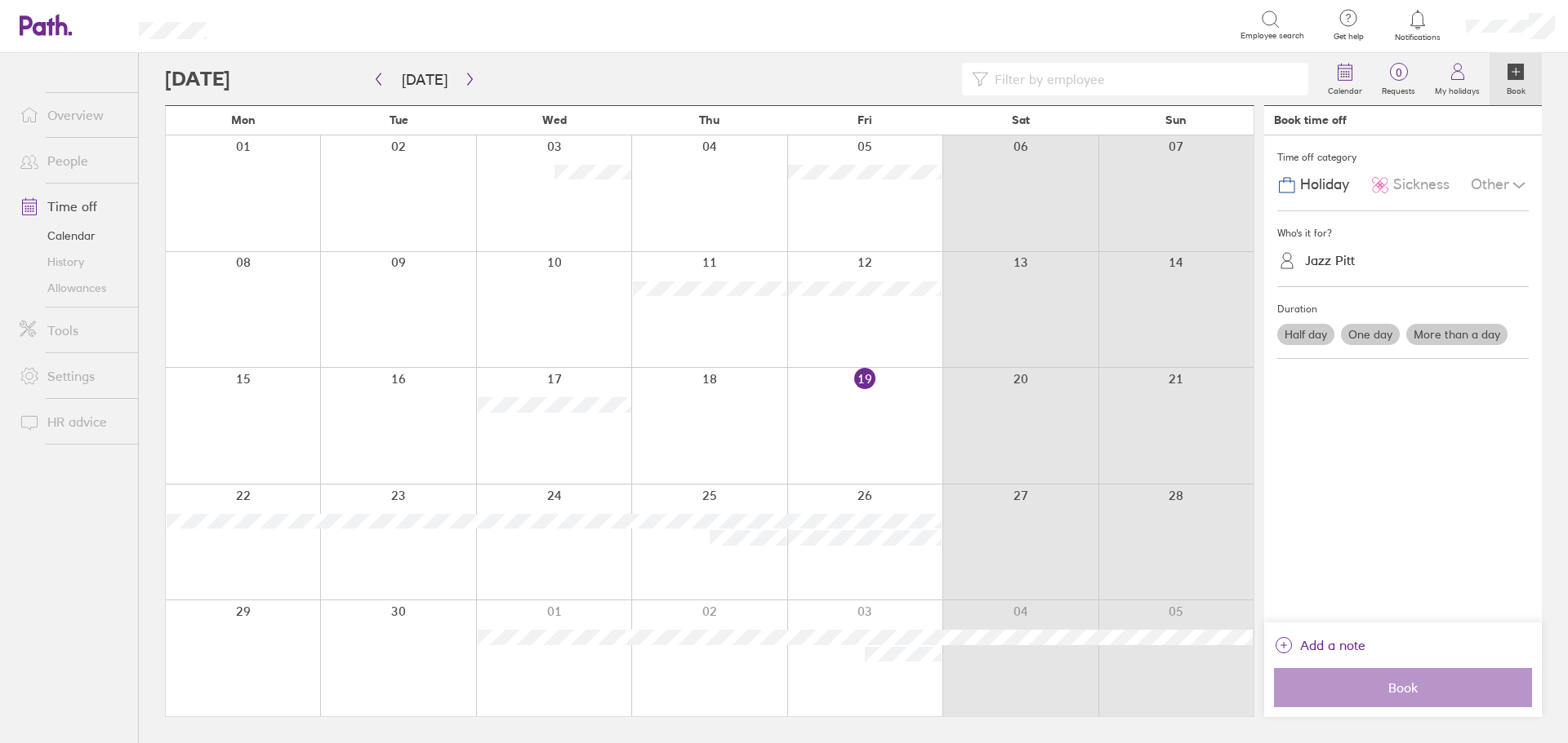
click at [65, 159] on link "People" at bounding box center [73, 160] width 132 height 32
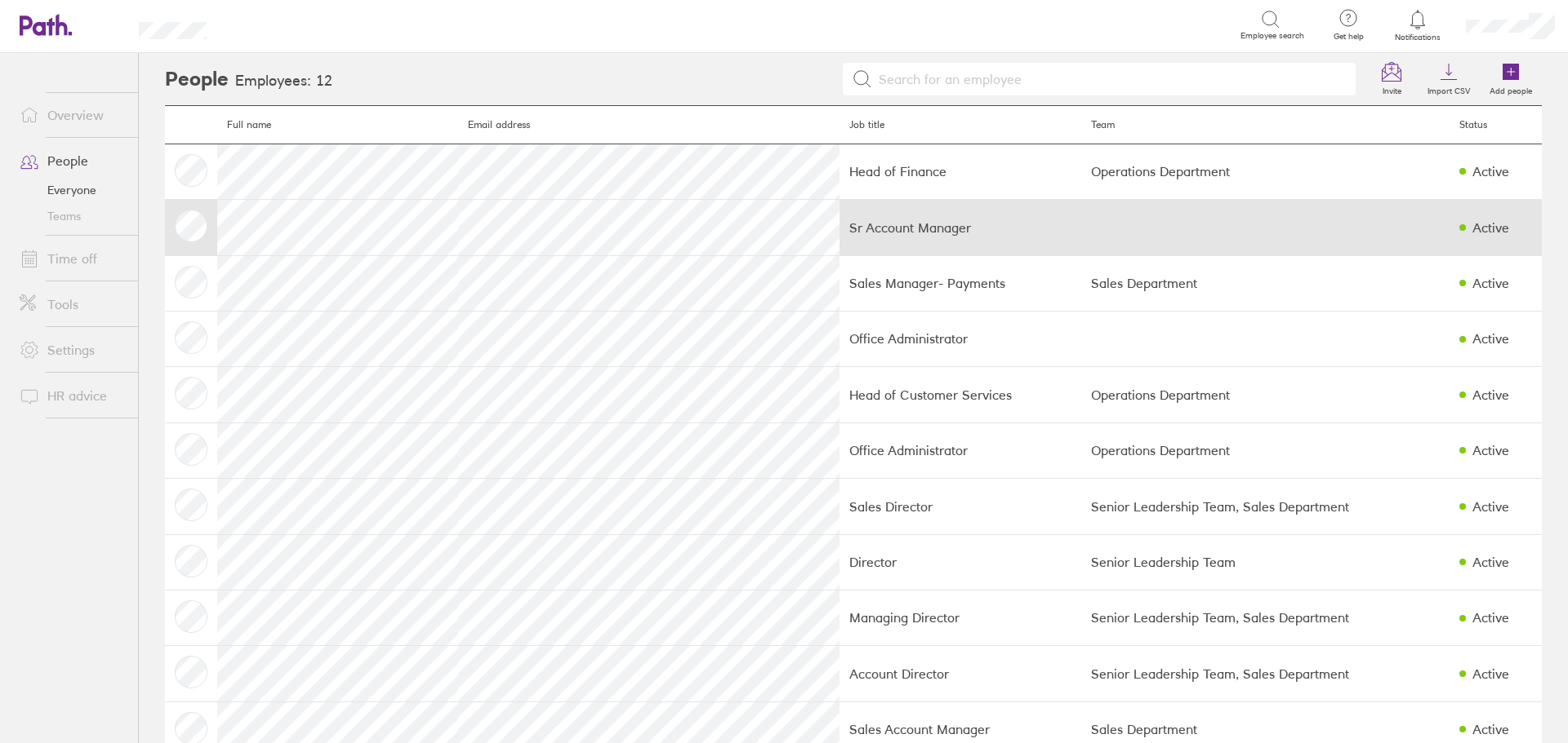
scroll to position [96, 0]
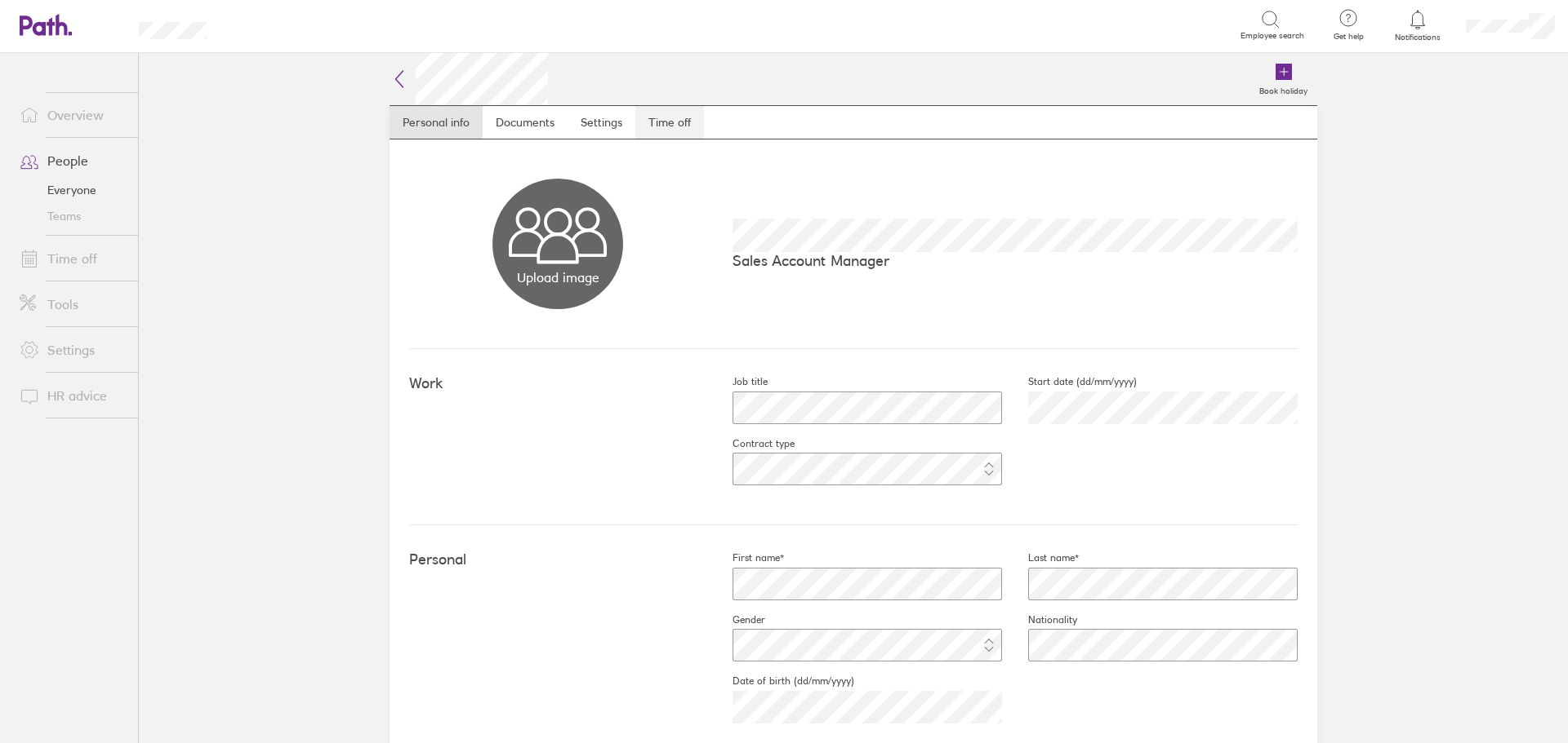
click at [657, 122] on link "Time off" at bounding box center [670, 122] width 69 height 32
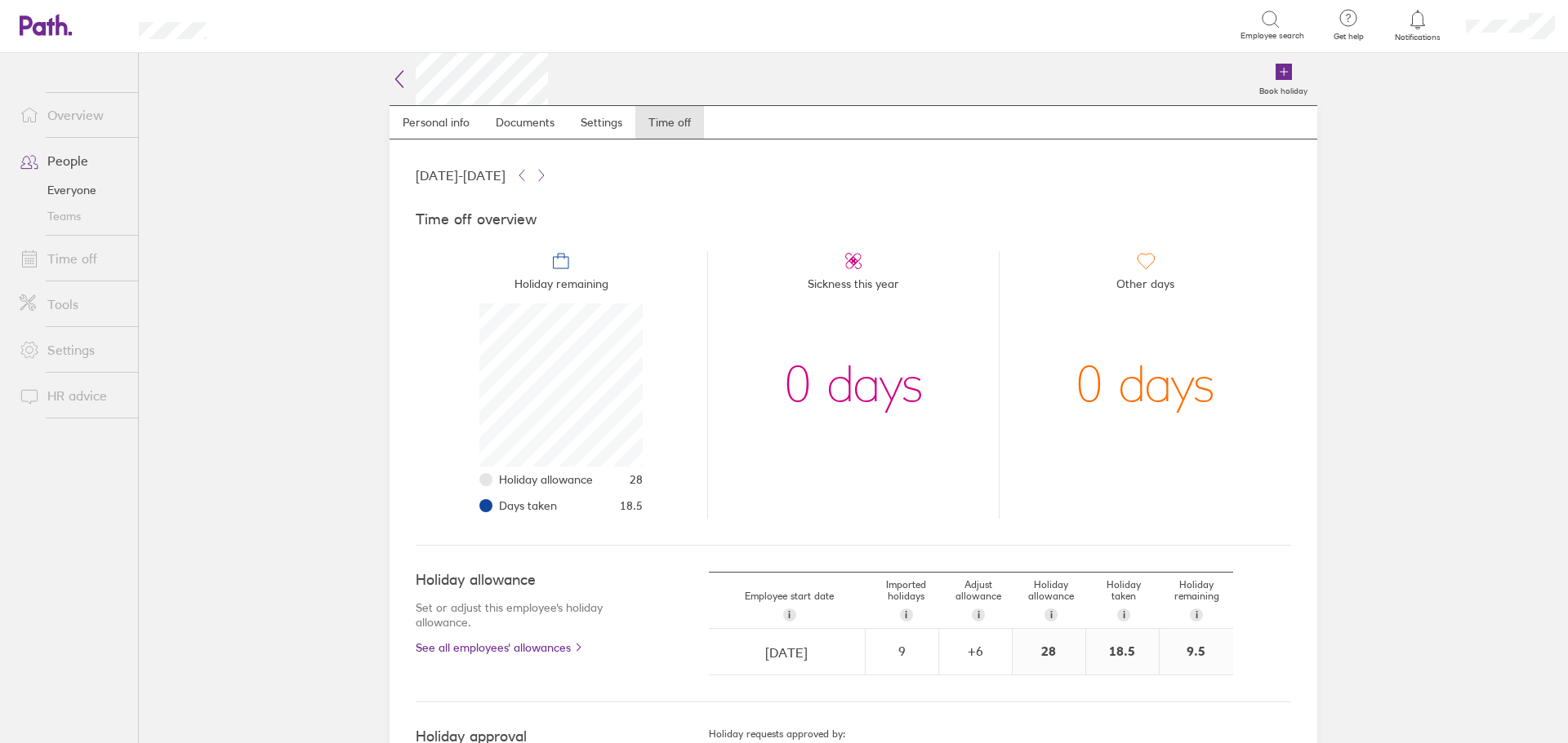
click at [65, 162] on link "People" at bounding box center [73, 160] width 132 height 32
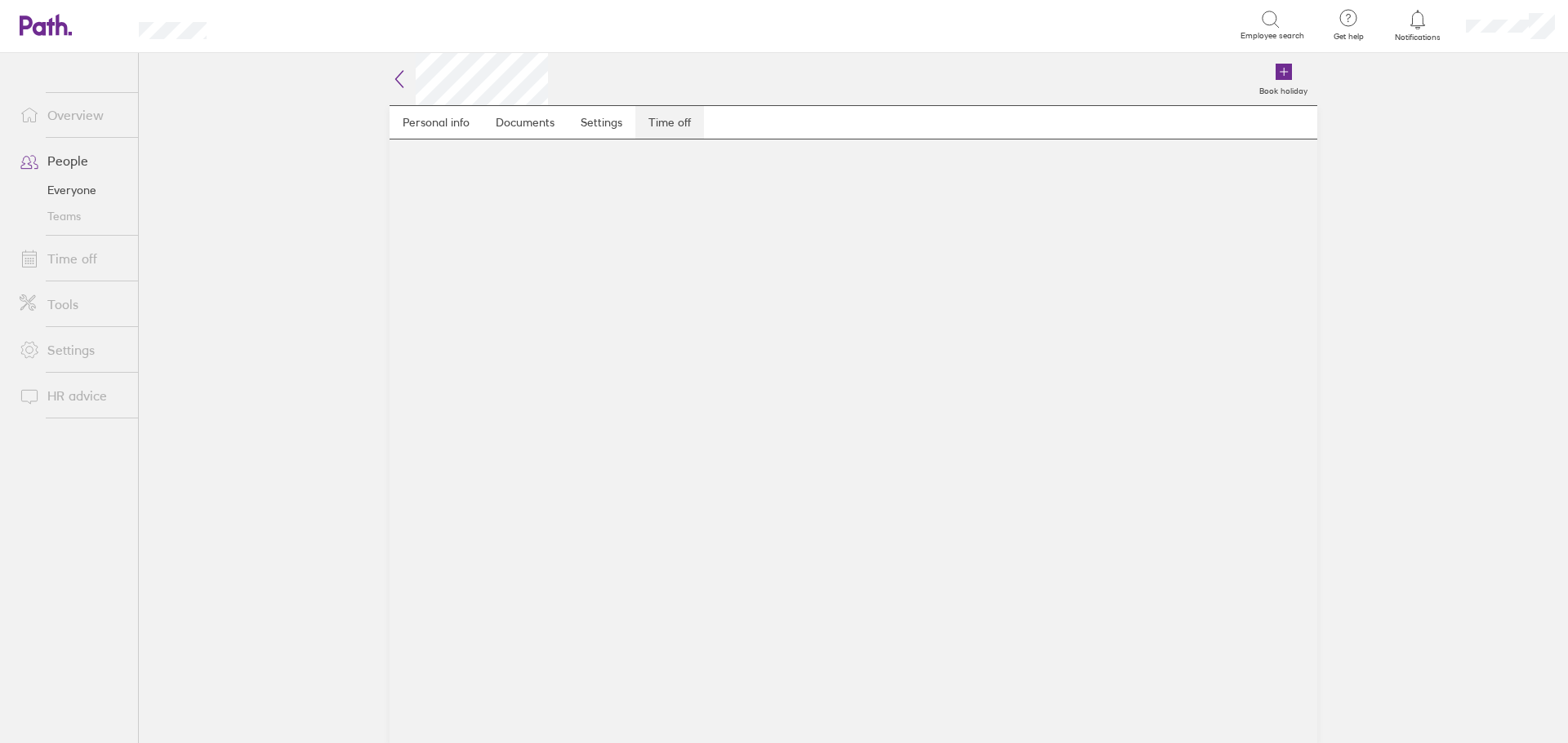
click at [658, 121] on link "Time off" at bounding box center [670, 122] width 69 height 32
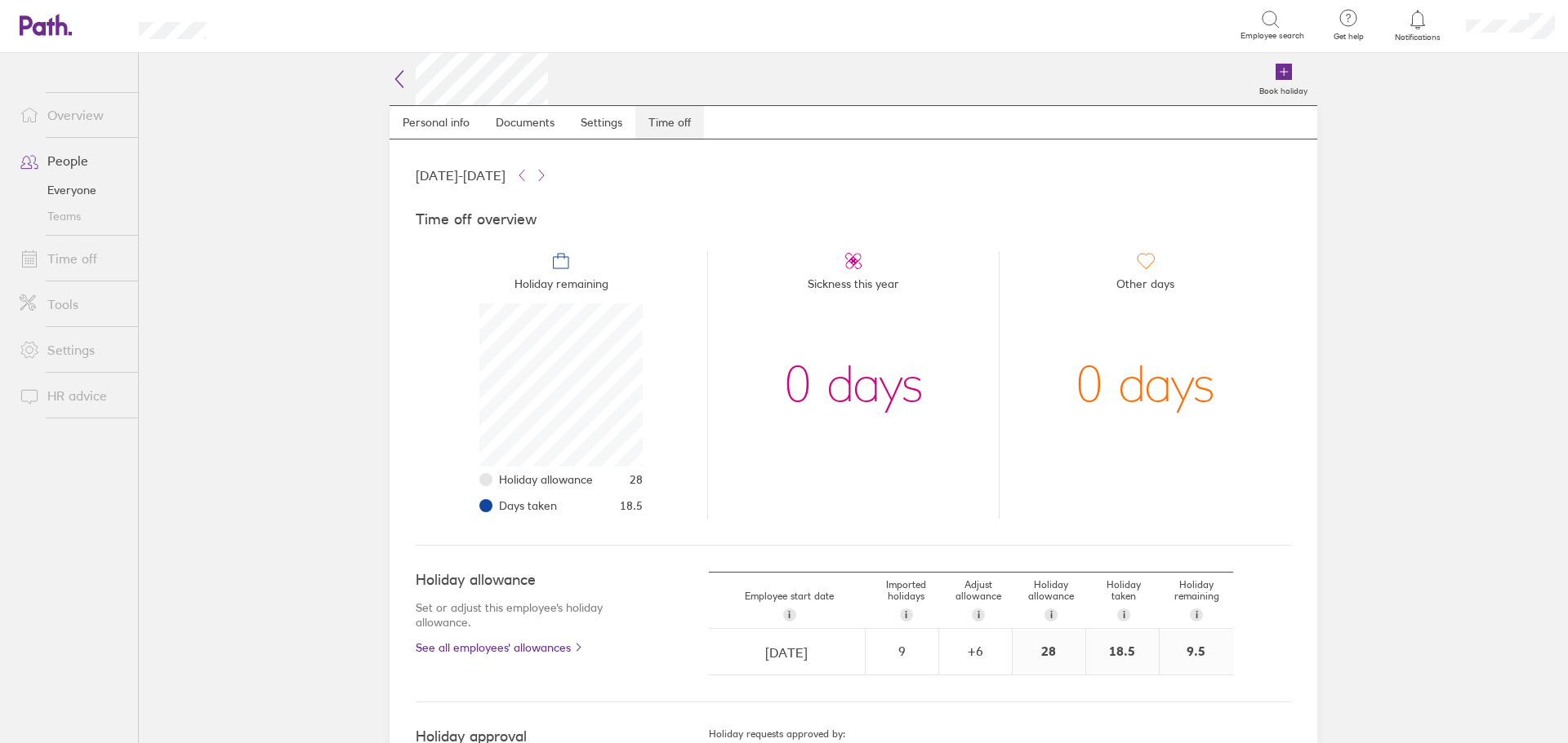
scroll to position [163, 163]
click at [78, 189] on link "Everyone" at bounding box center [73, 190] width 132 height 26
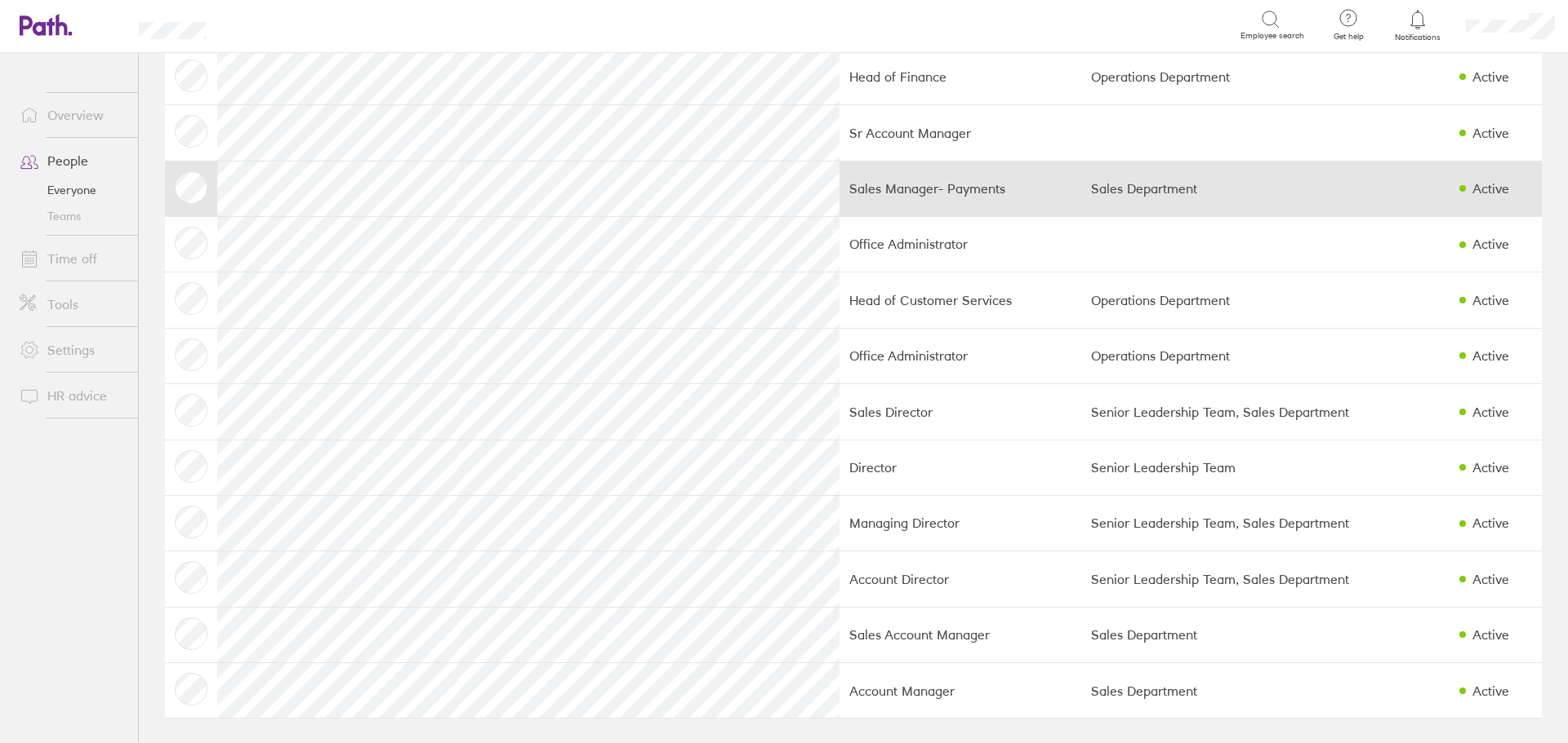
scroll to position [96, 0]
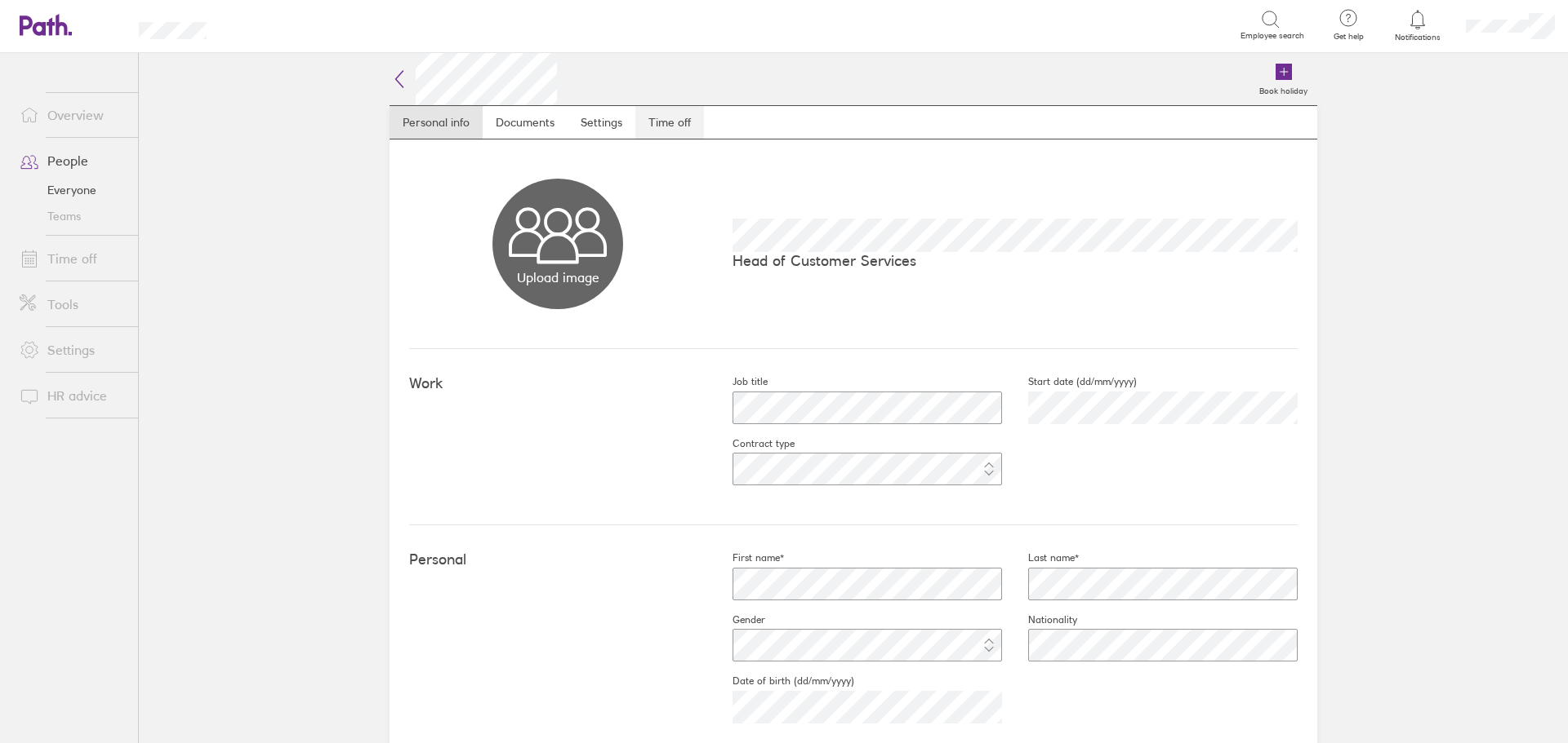
click at [675, 127] on link "Time off" at bounding box center [670, 122] width 69 height 32
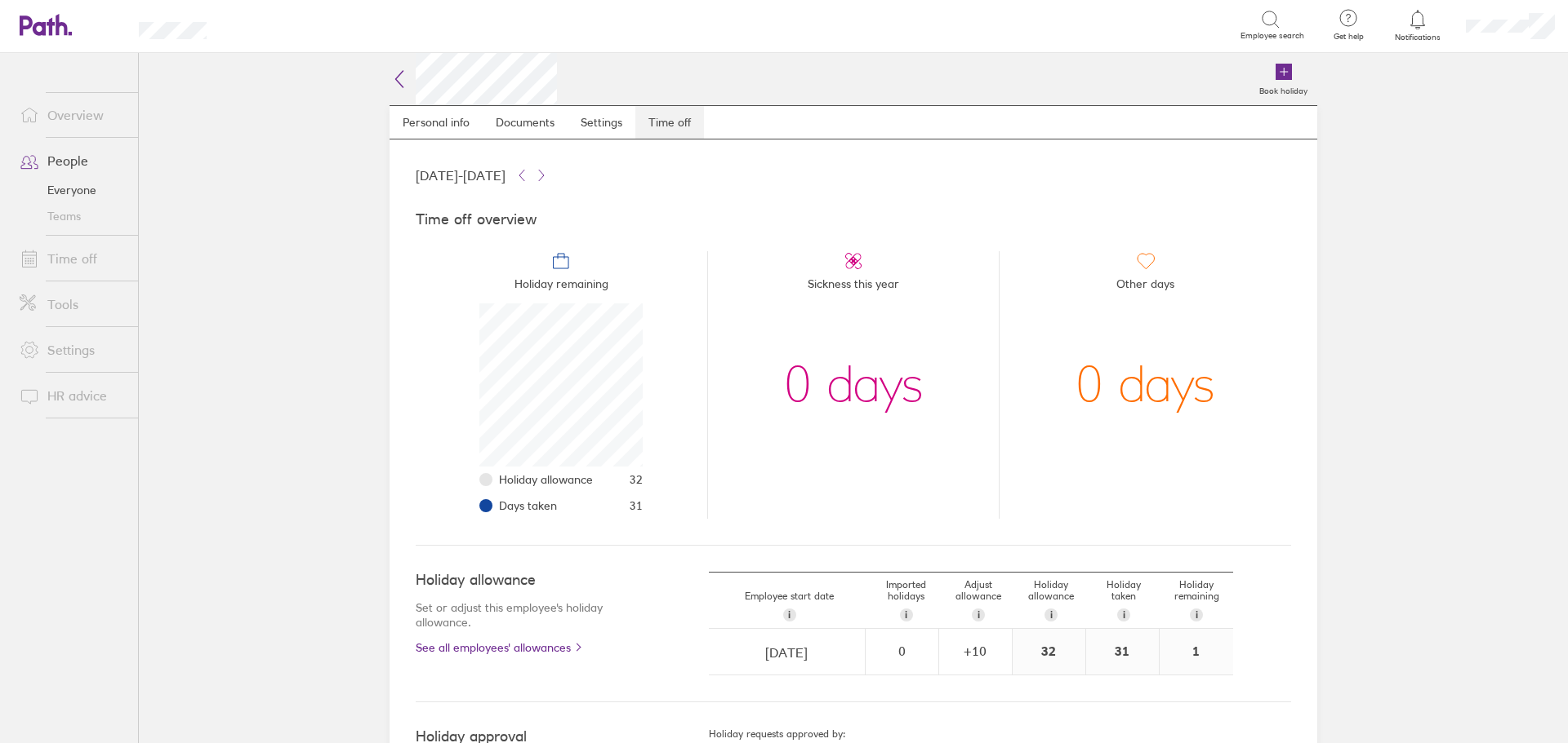
scroll to position [163, 163]
click at [74, 263] on link "Time off" at bounding box center [73, 258] width 132 height 32
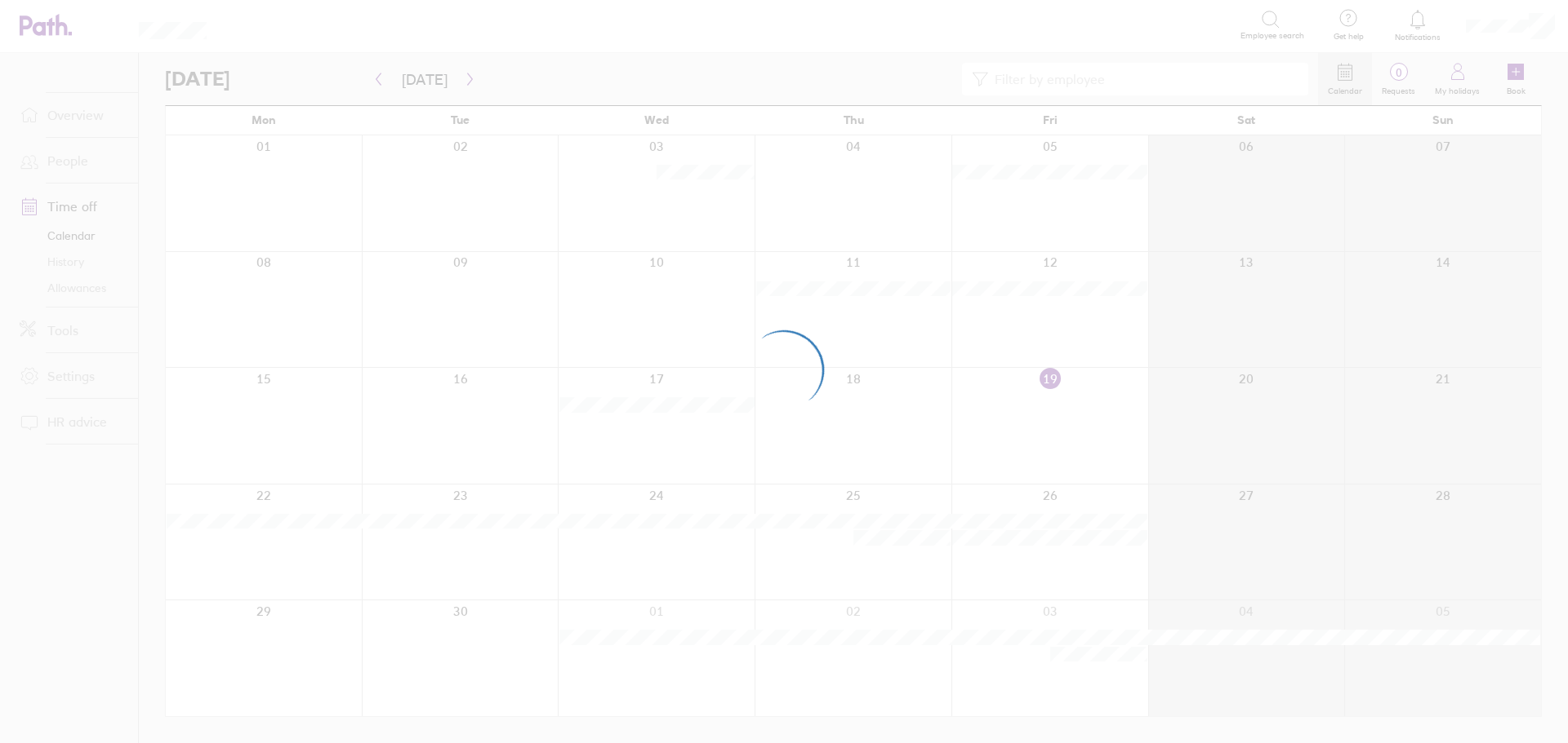
click at [62, 156] on div at bounding box center [784, 371] width 1568 height 743
click at [64, 160] on div at bounding box center [784, 371] width 1568 height 743
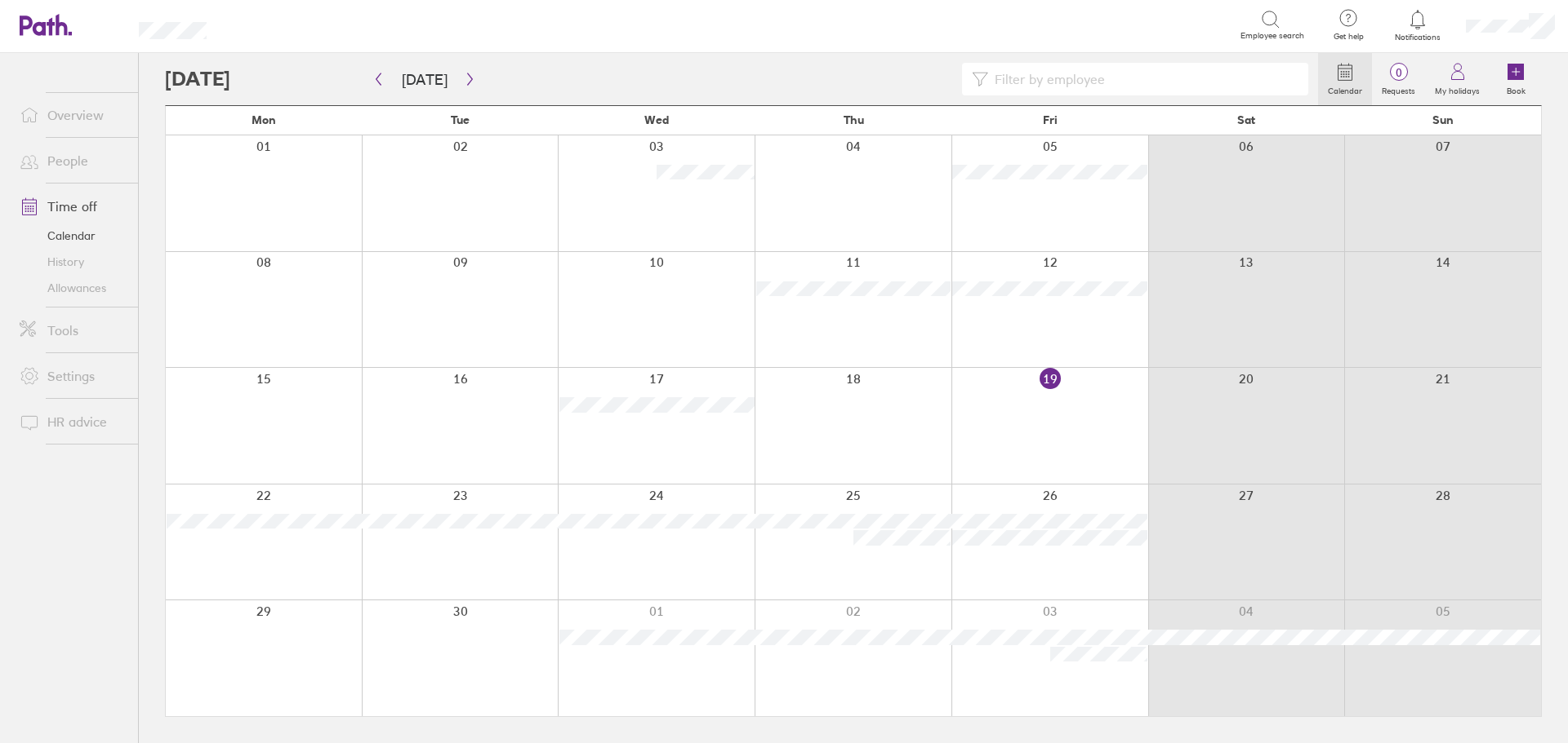
click at [64, 160] on link "People" at bounding box center [73, 160] width 132 height 32
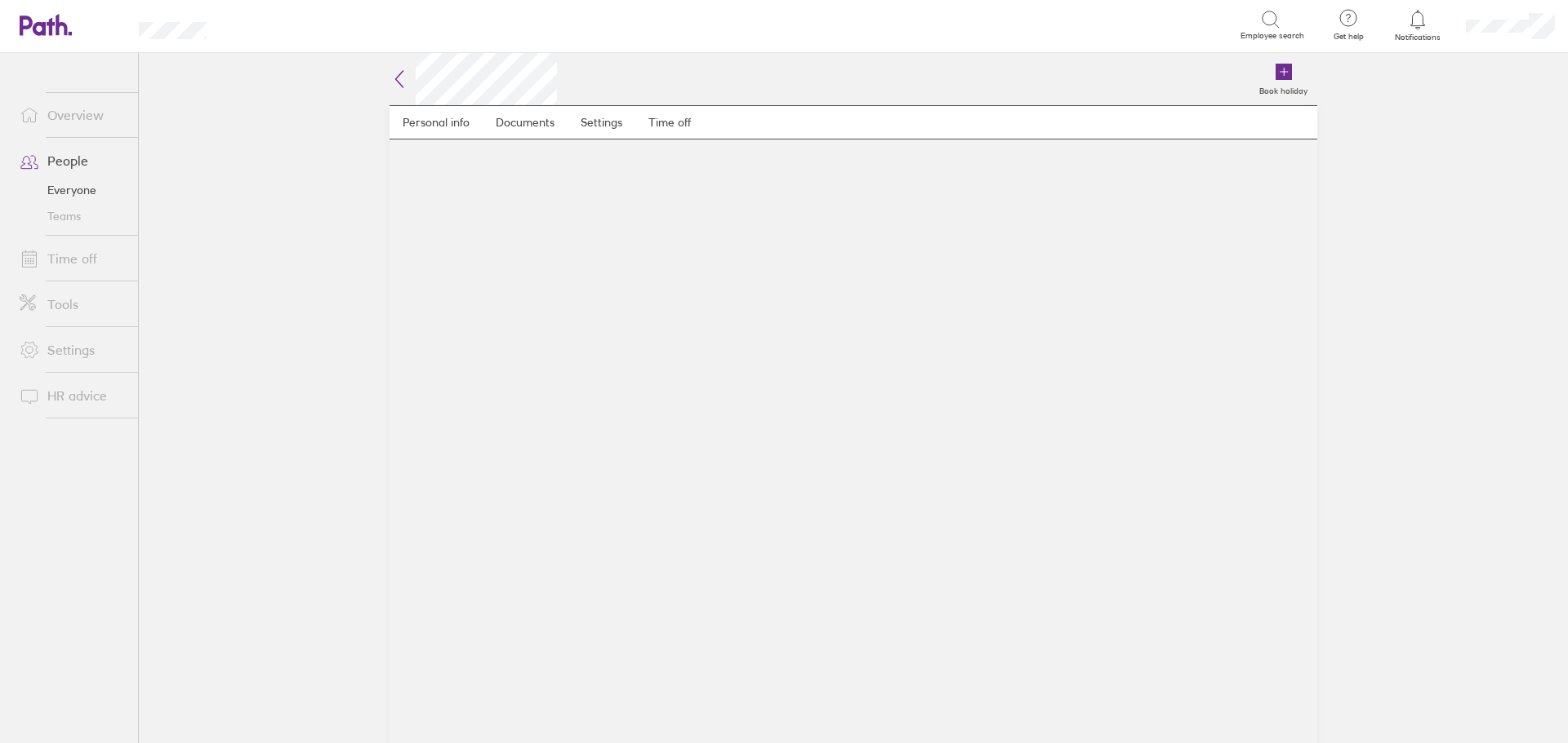
click at [56, 184] on link "Everyone" at bounding box center [73, 190] width 132 height 26
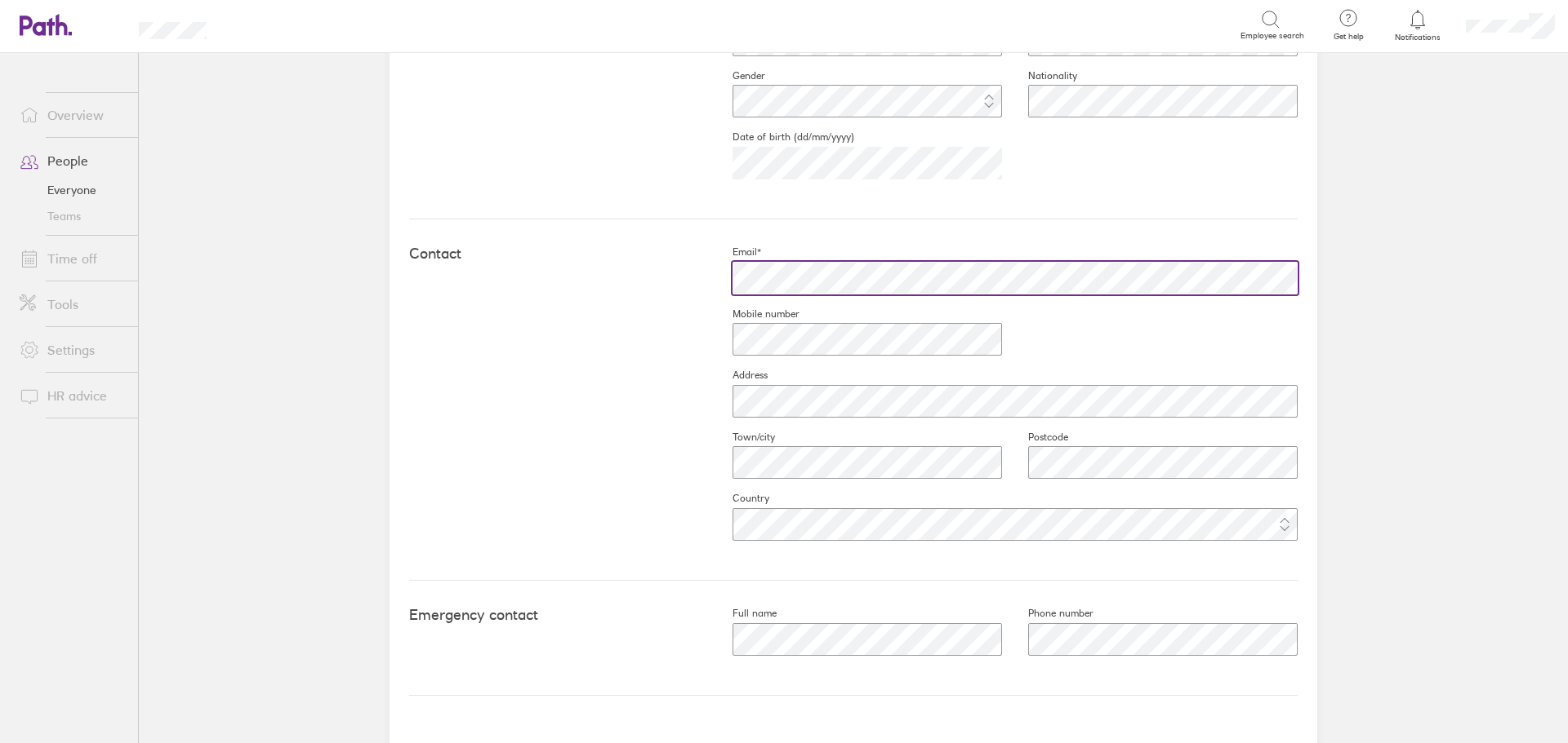
scroll to position [595, 0]
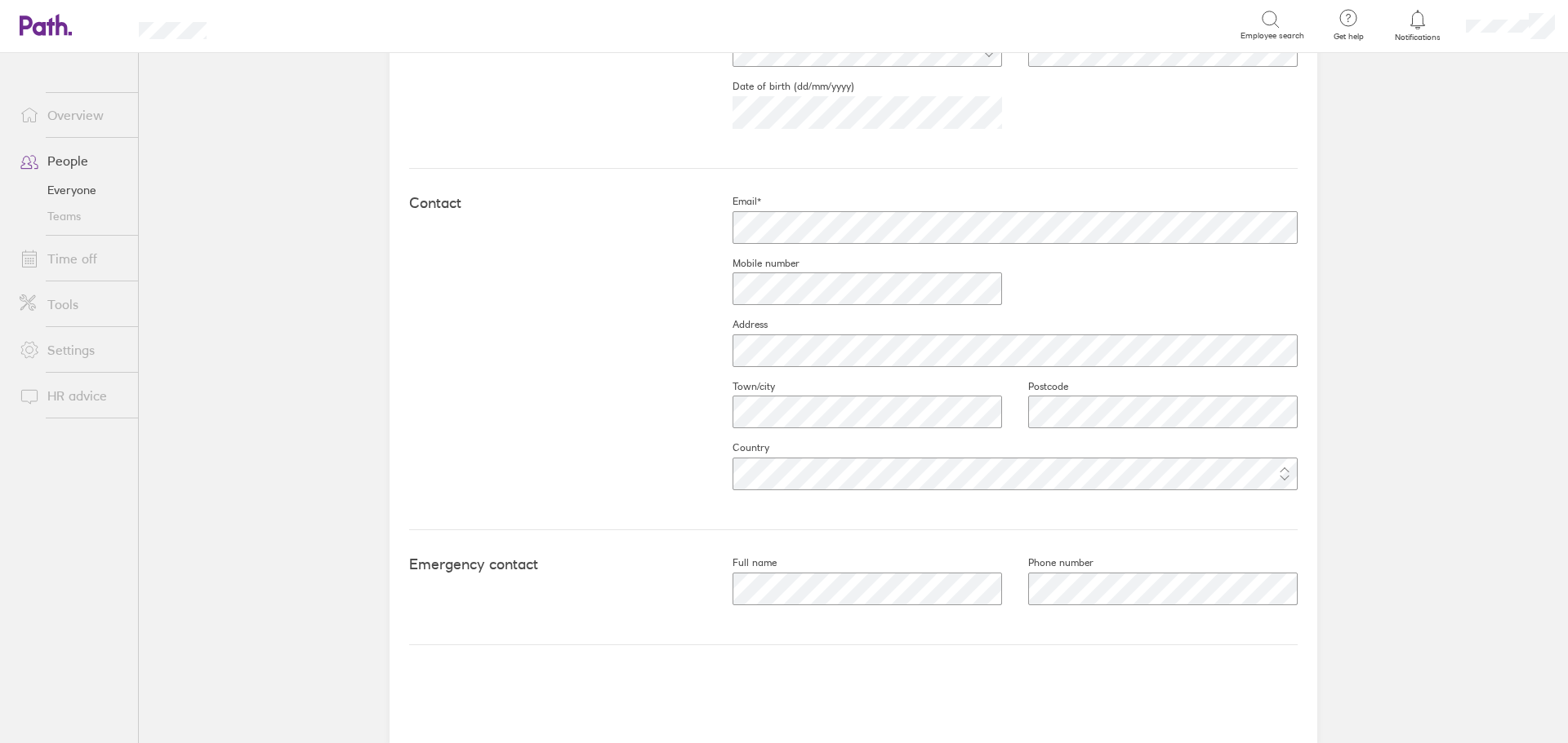
click at [551, 404] on div "Contact Email* Mobile number Address Town/city Postcode Country" at bounding box center [853, 349] width 889 height 361
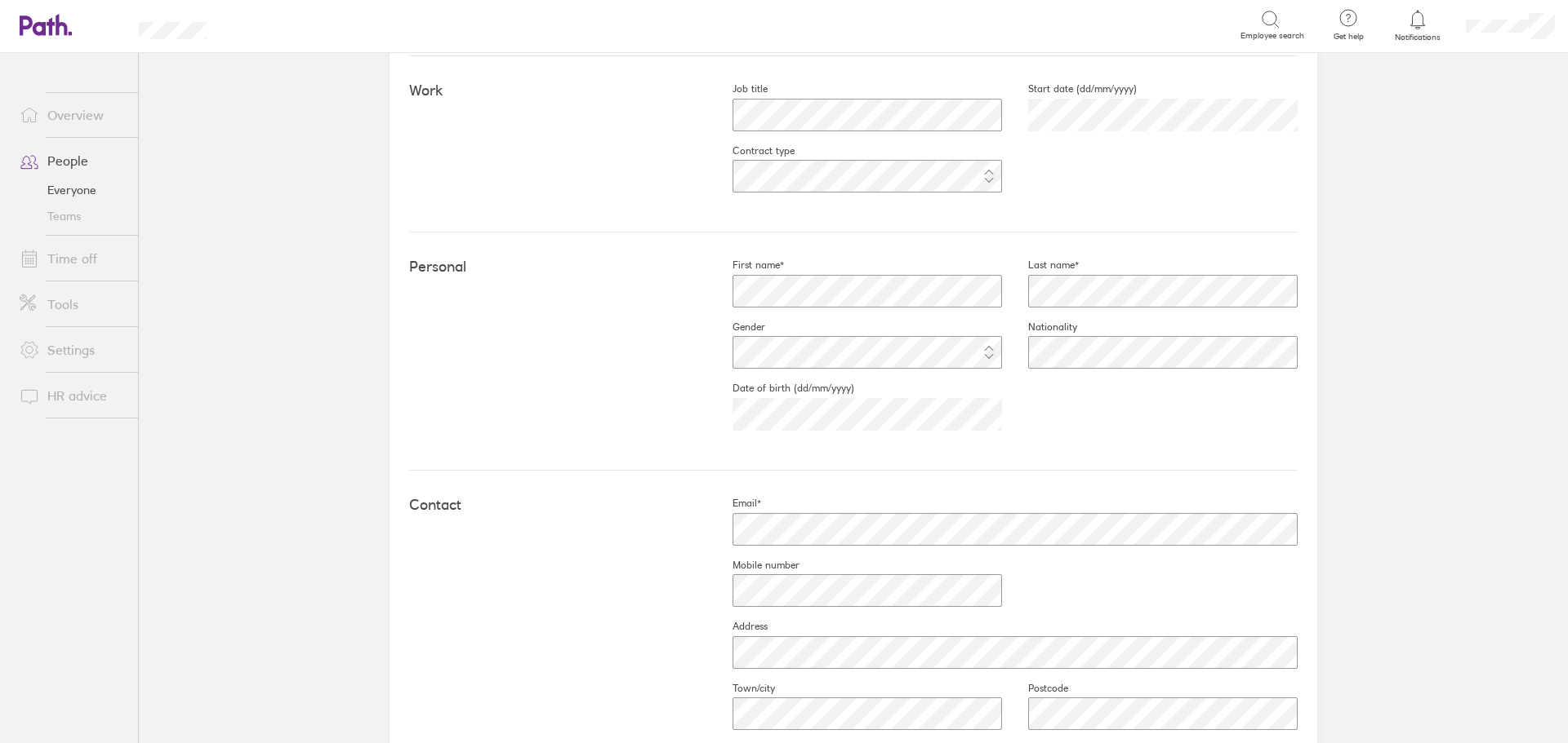
scroll to position [268, 0]
